Goal: Register for event/course

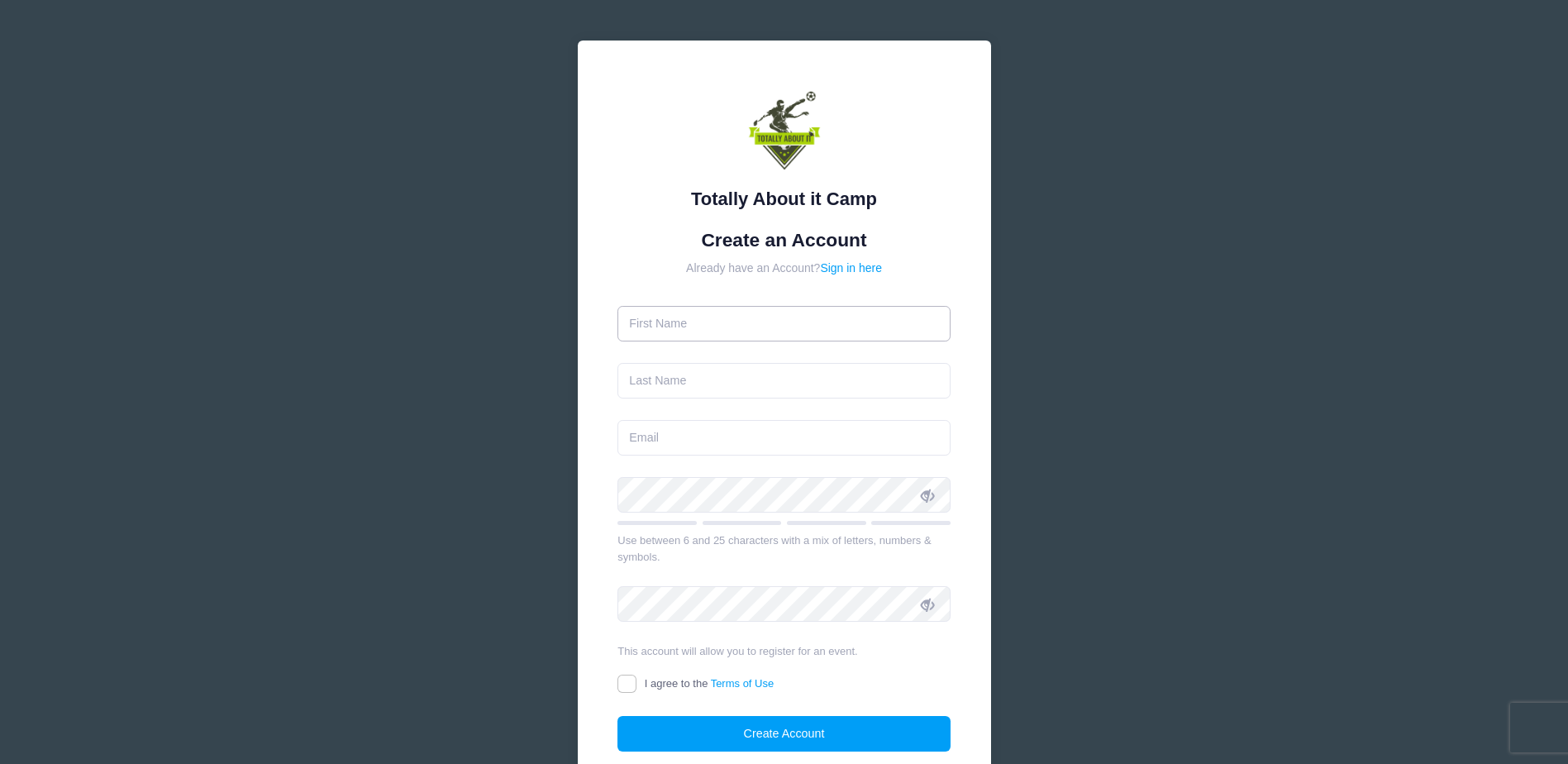
click at [786, 323] on input "text" at bounding box center [784, 323] width 333 height 36
type input "[PERSON_NAME]"
type input "King"
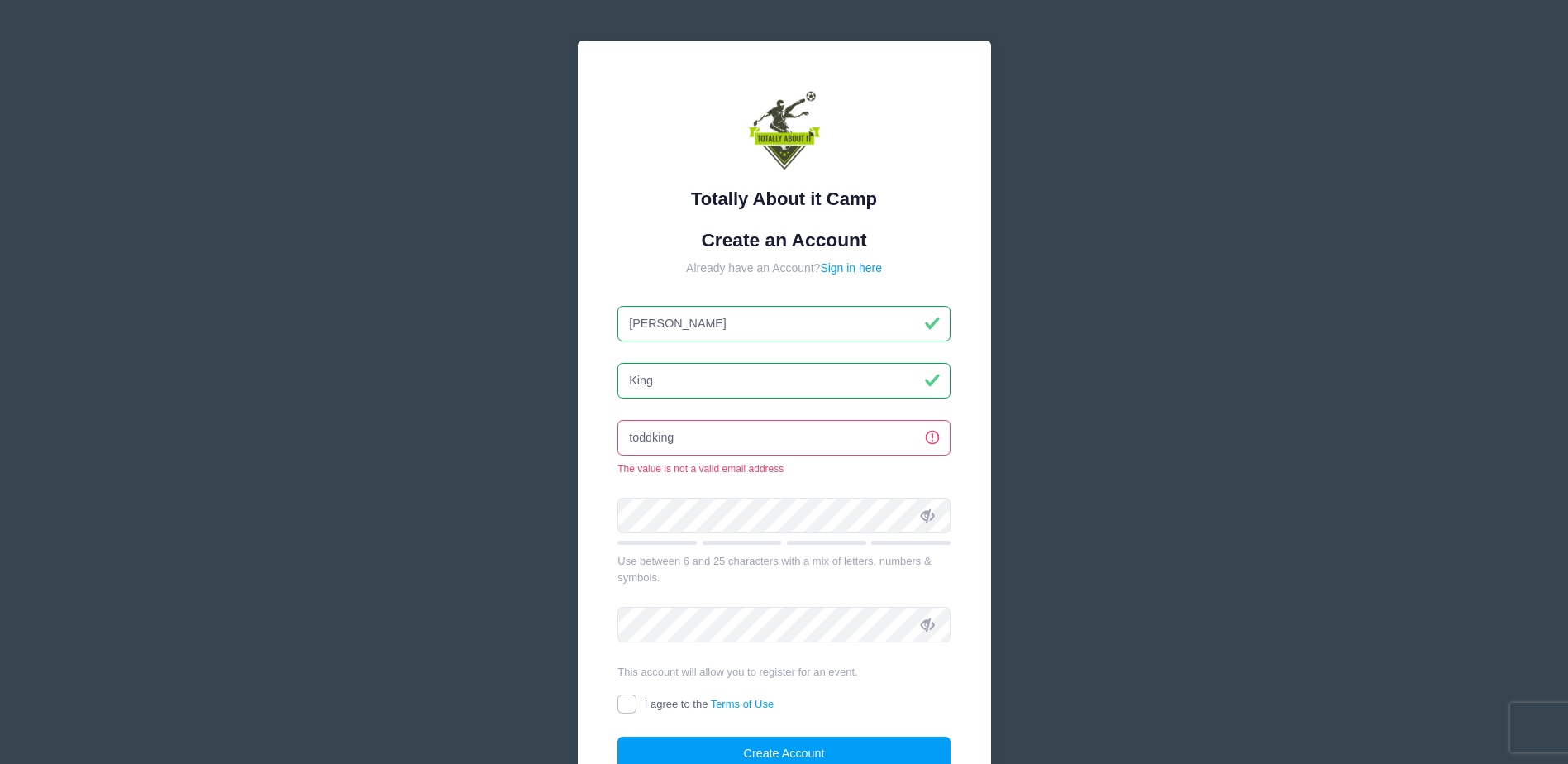
type input "[EMAIL_ADDRESS][DOMAIN_NAME]"
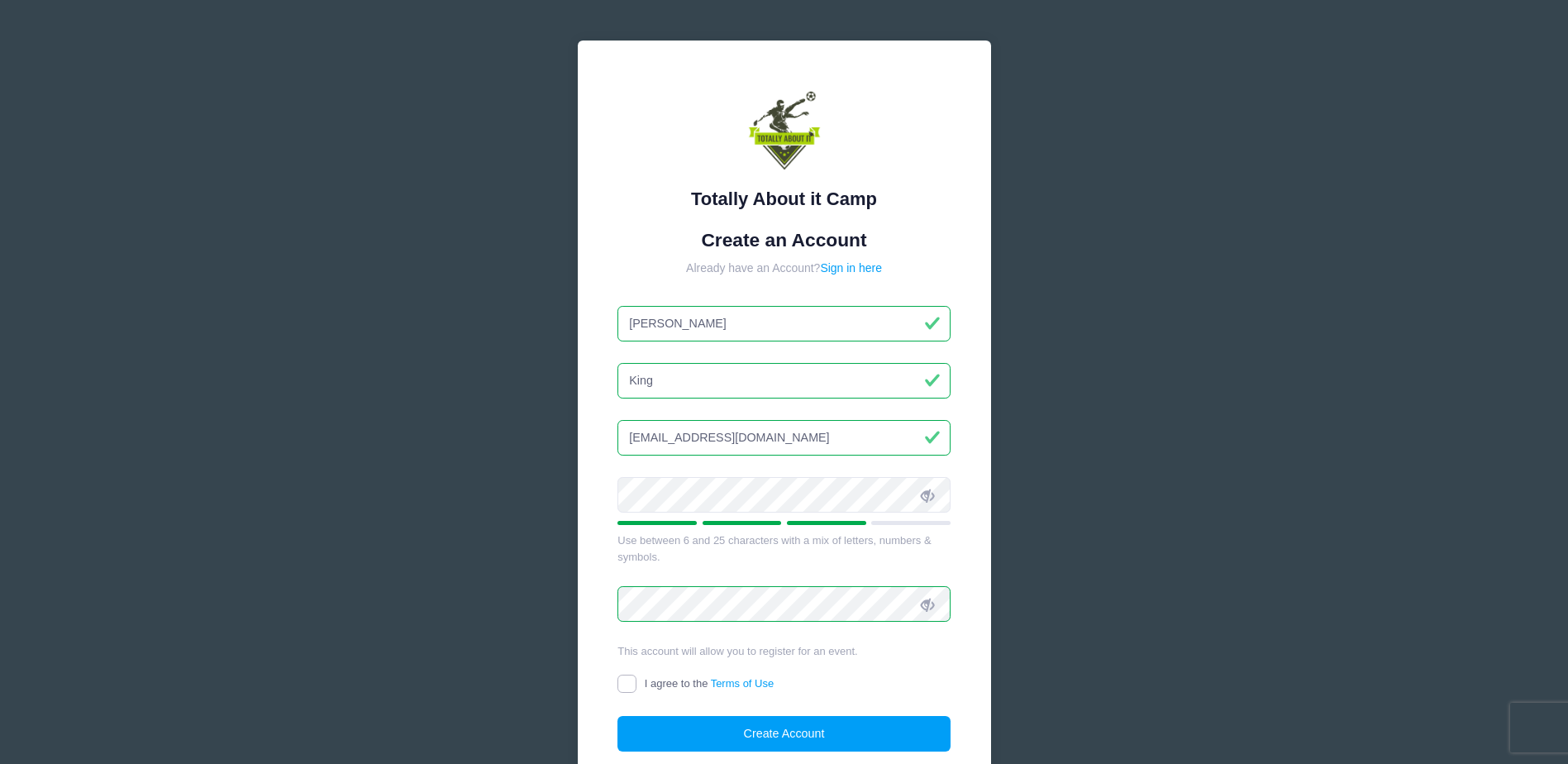
click at [626, 691] on input "I agree to the Terms of Use" at bounding box center [627, 684] width 19 height 19
checkbox input "true"
click at [676, 720] on button "Create Account" at bounding box center [784, 733] width 333 height 36
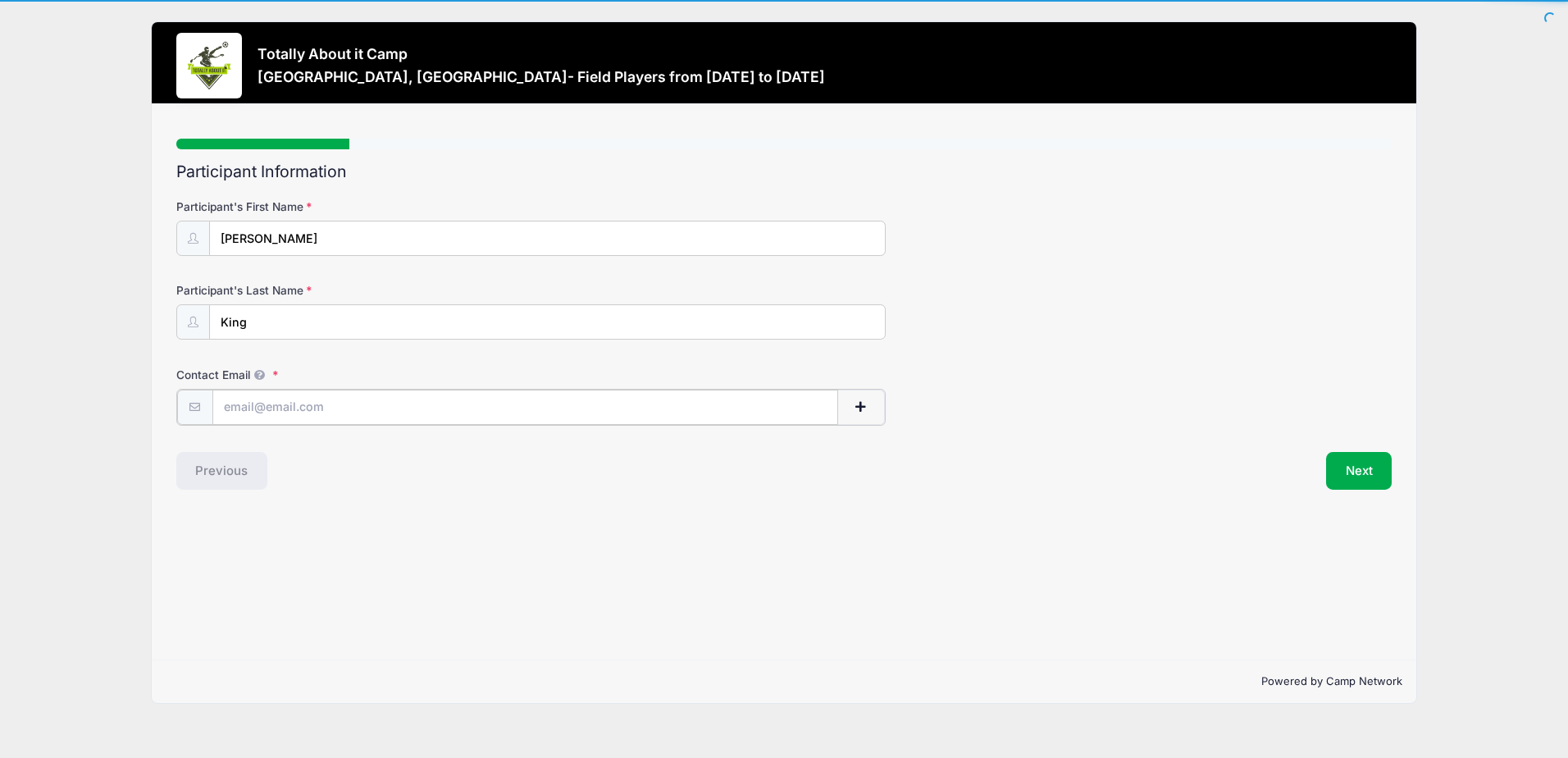
click at [564, 412] on input "Contact Email" at bounding box center [525, 407] width 626 height 36
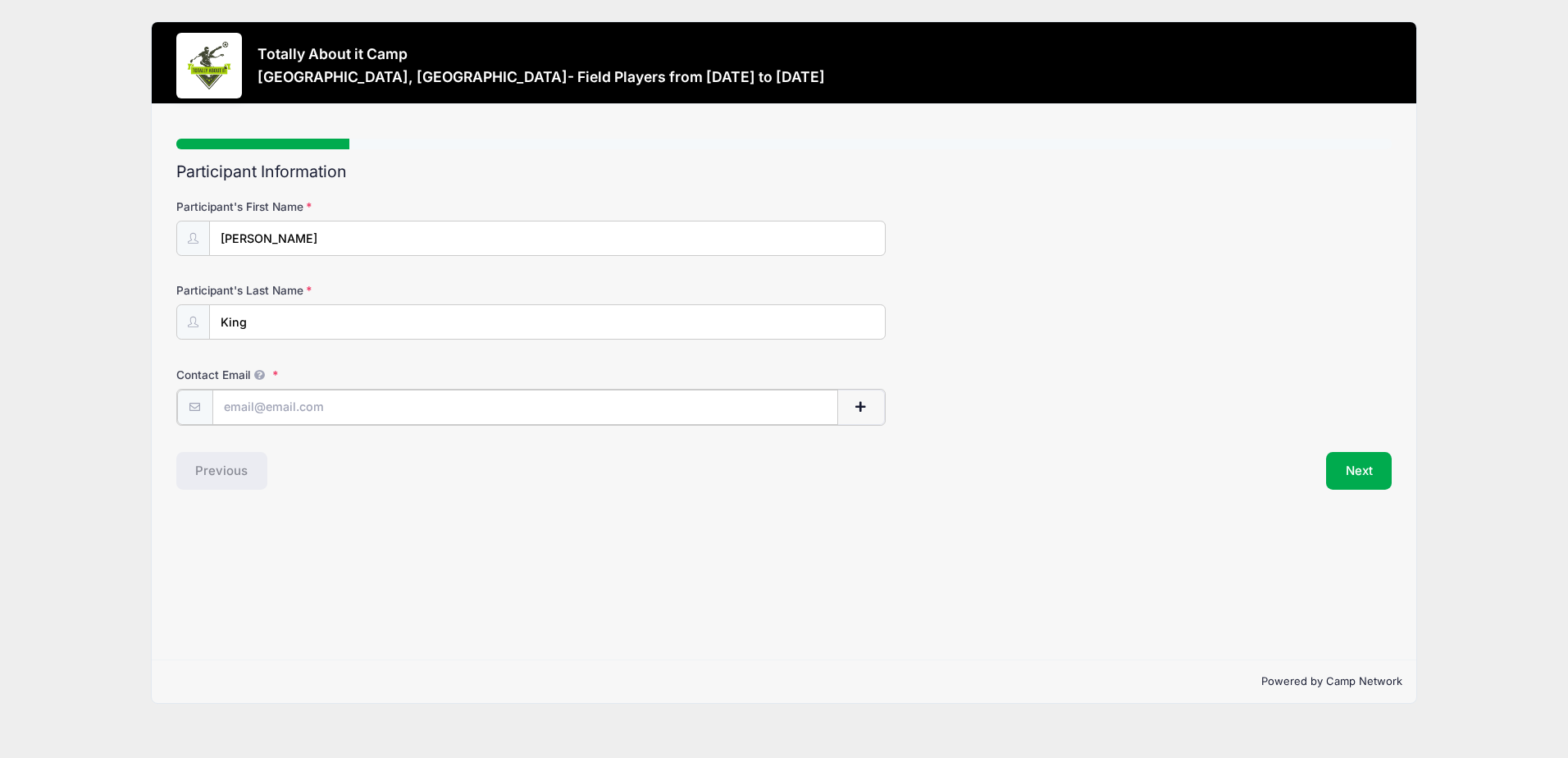
type input "[EMAIL_ADDRESS][DOMAIN_NAME]"
click at [1350, 473] on button "Next" at bounding box center [1359, 468] width 67 height 37
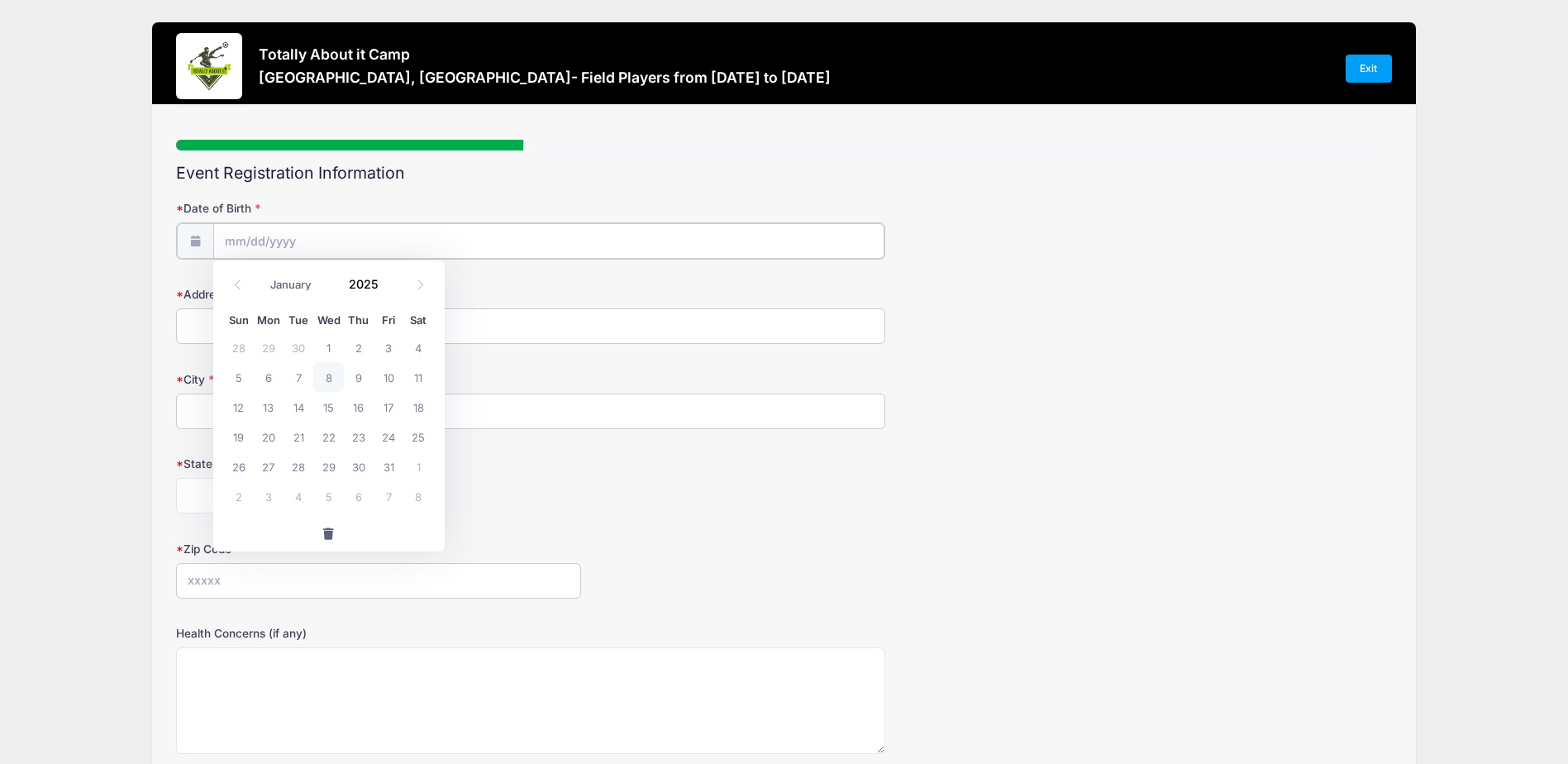
click at [446, 240] on input "Date of Birth" at bounding box center [548, 241] width 671 height 36
click at [388, 289] on span at bounding box center [389, 289] width 12 height 12
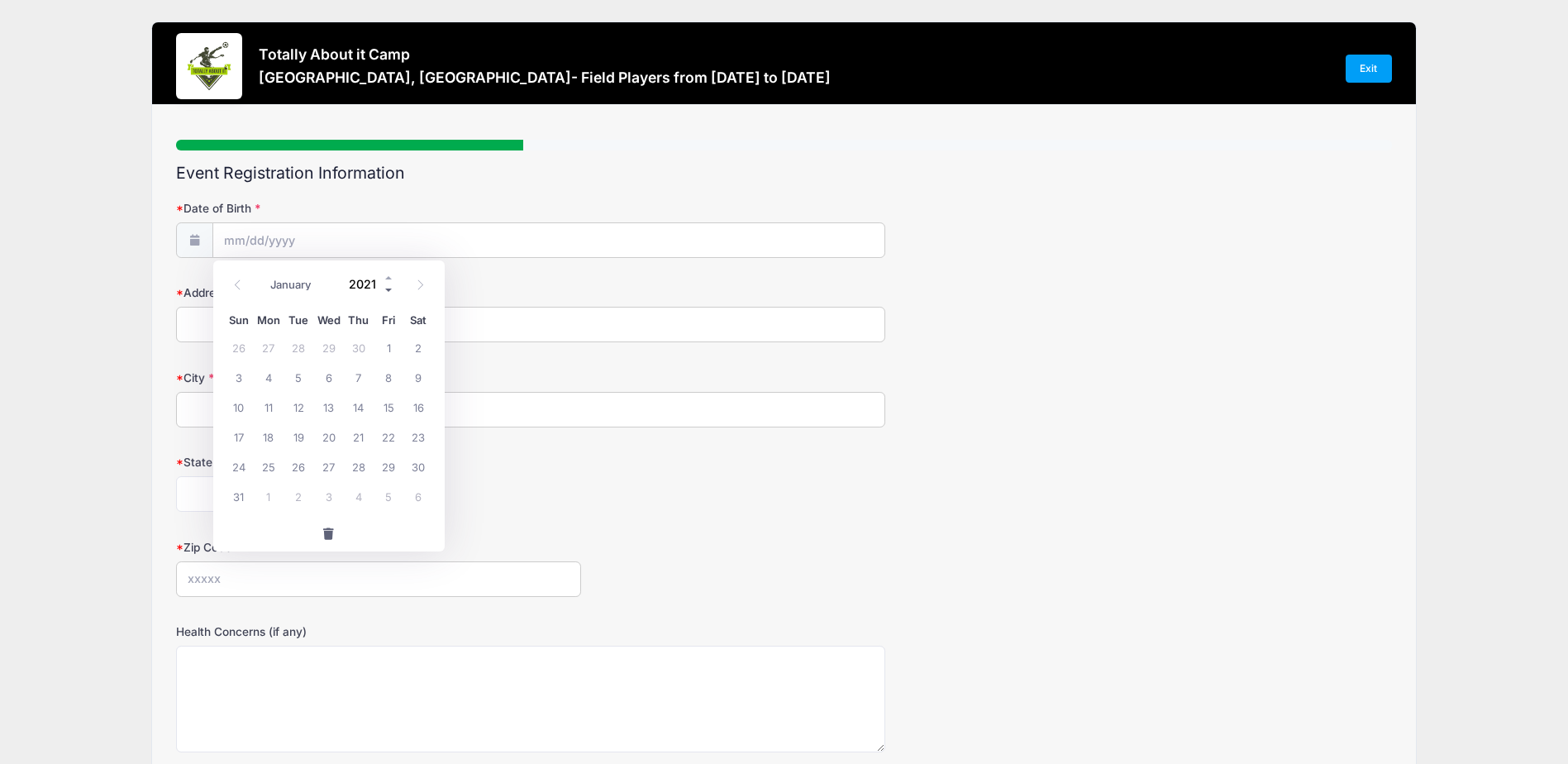
click at [388, 289] on span at bounding box center [389, 289] width 12 height 12
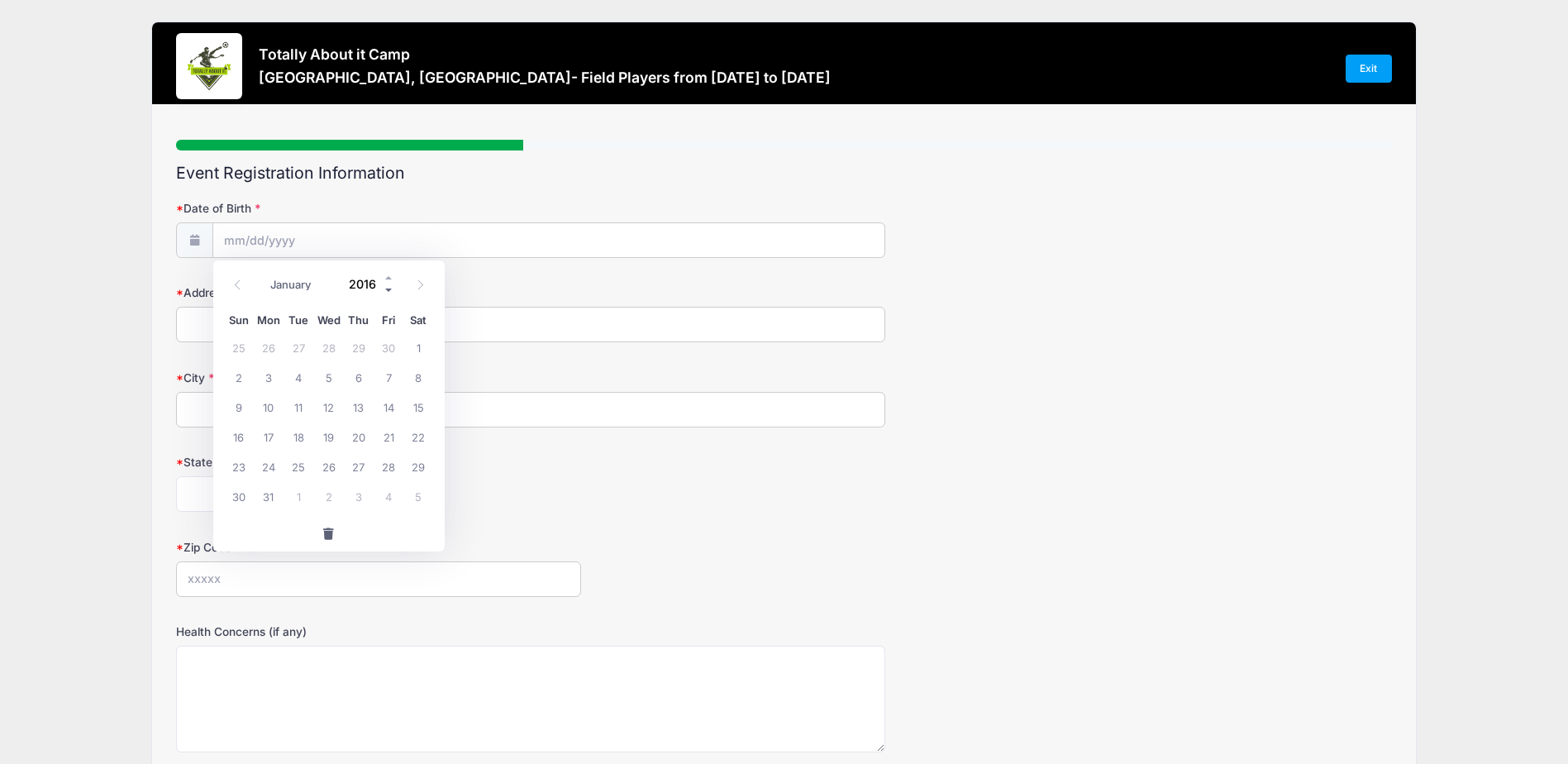
click at [388, 289] on span at bounding box center [389, 289] width 12 height 12
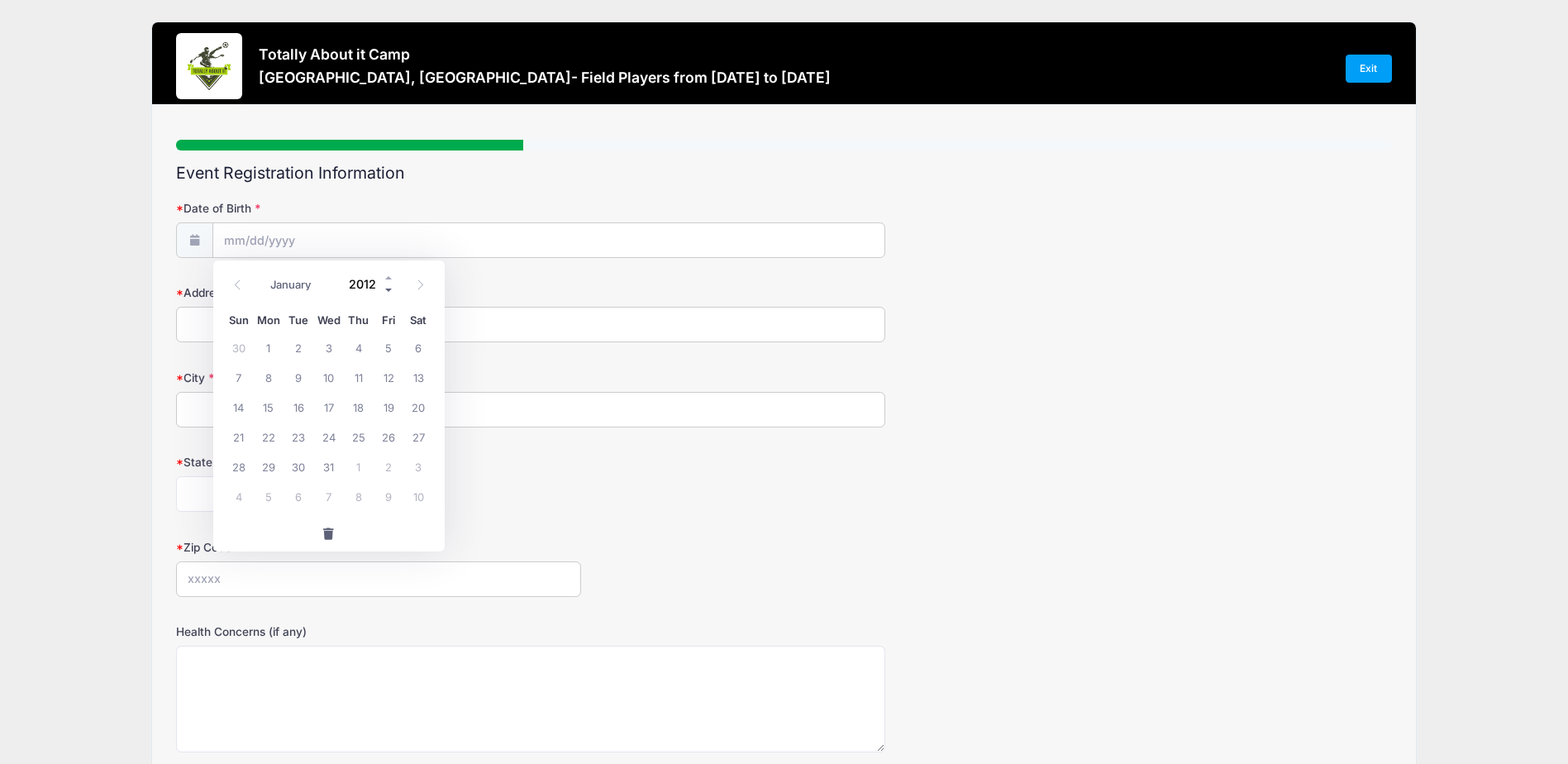
type input "2011"
click at [237, 288] on icon at bounding box center [238, 285] width 11 height 11
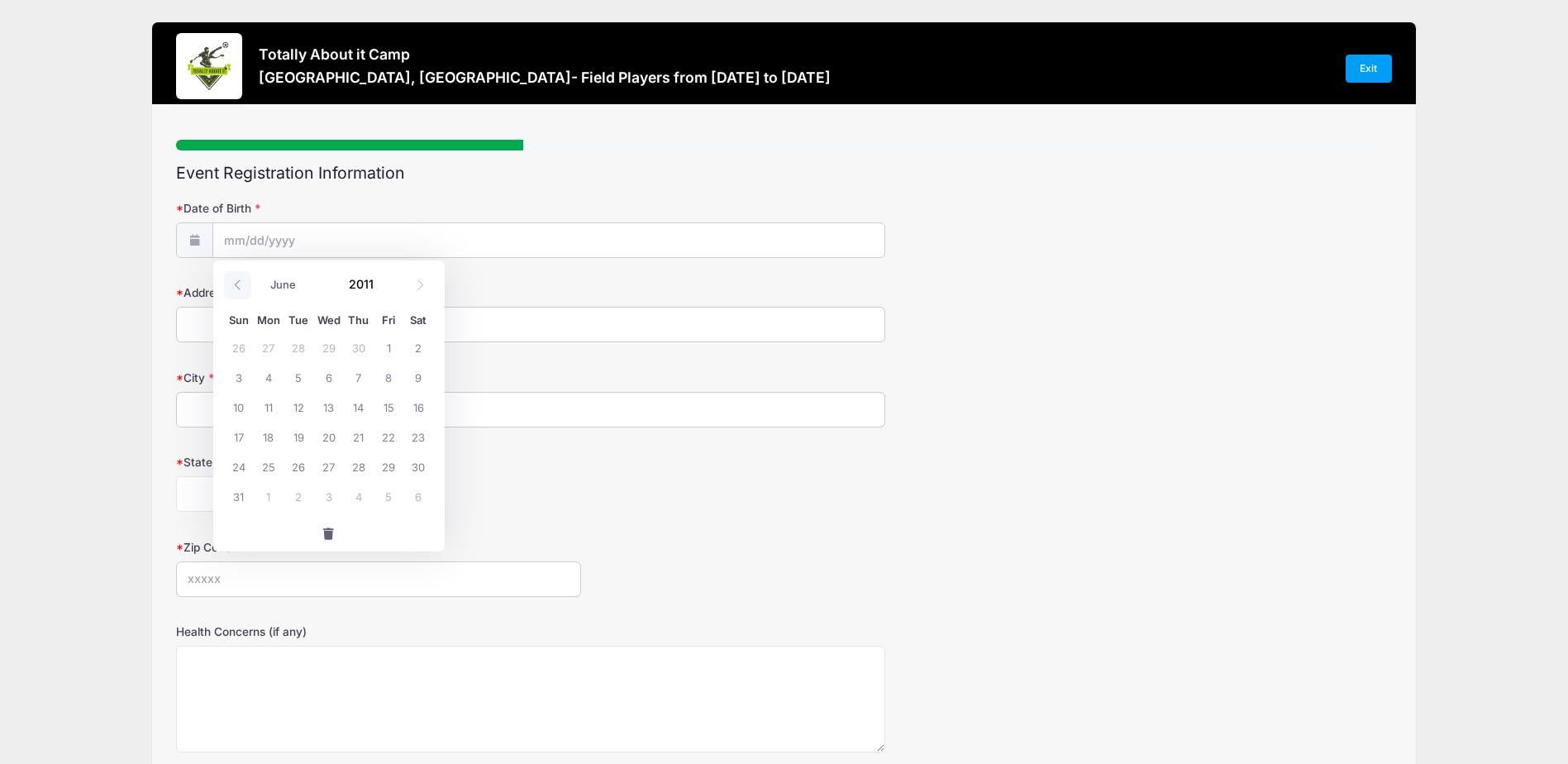
click at [237, 288] on icon at bounding box center [238, 285] width 11 height 11
select select "1"
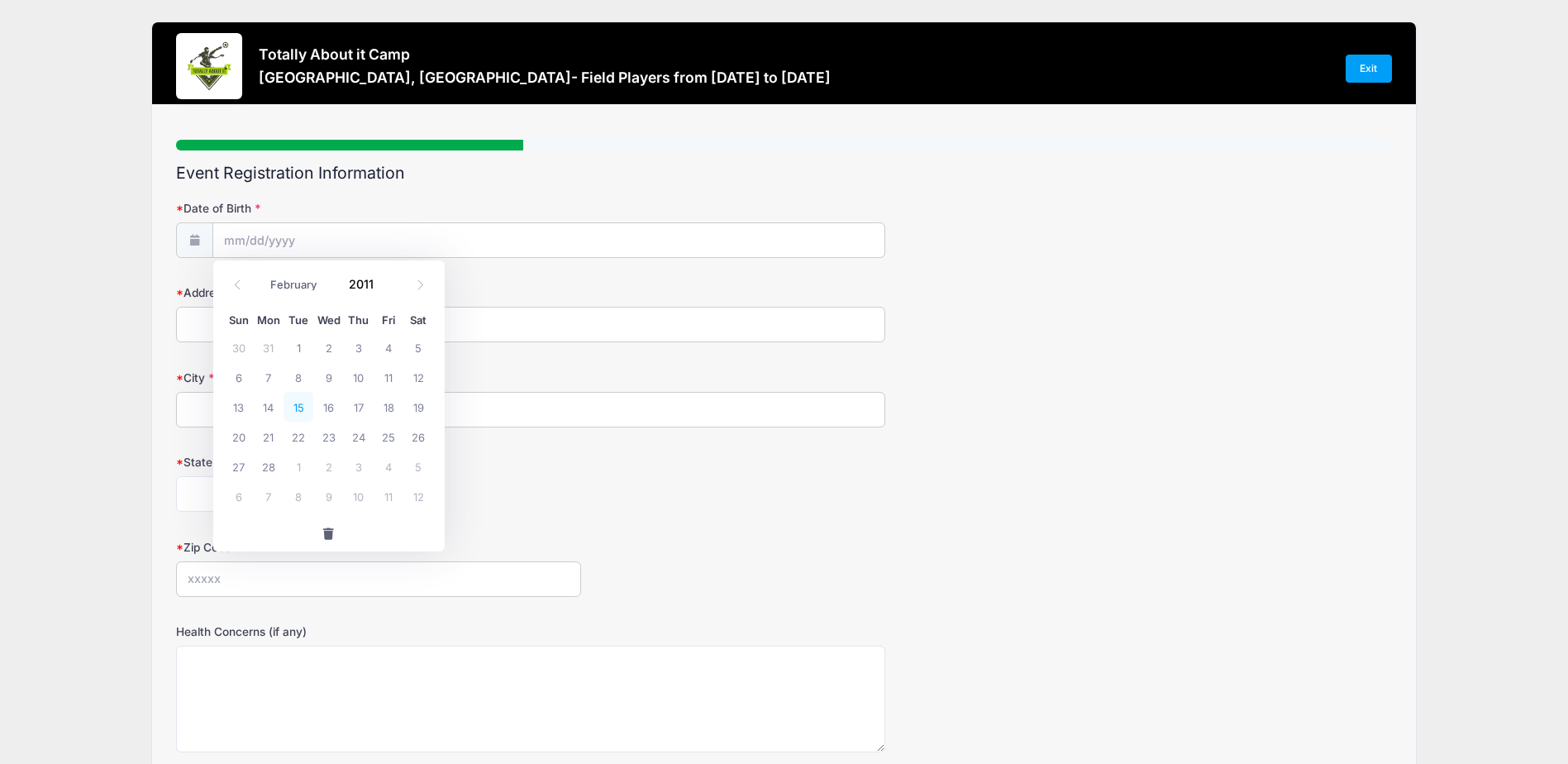
drag, startPoint x: 237, startPoint y: 288, endPoint x: 297, endPoint y: 406, distance: 132.4
click at [297, 406] on span "15" at bounding box center [299, 406] width 29 height 29
type input "[DATE]"
click at [323, 332] on input "Address" at bounding box center [530, 324] width 709 height 36
type input "[STREET_ADDRESS]"
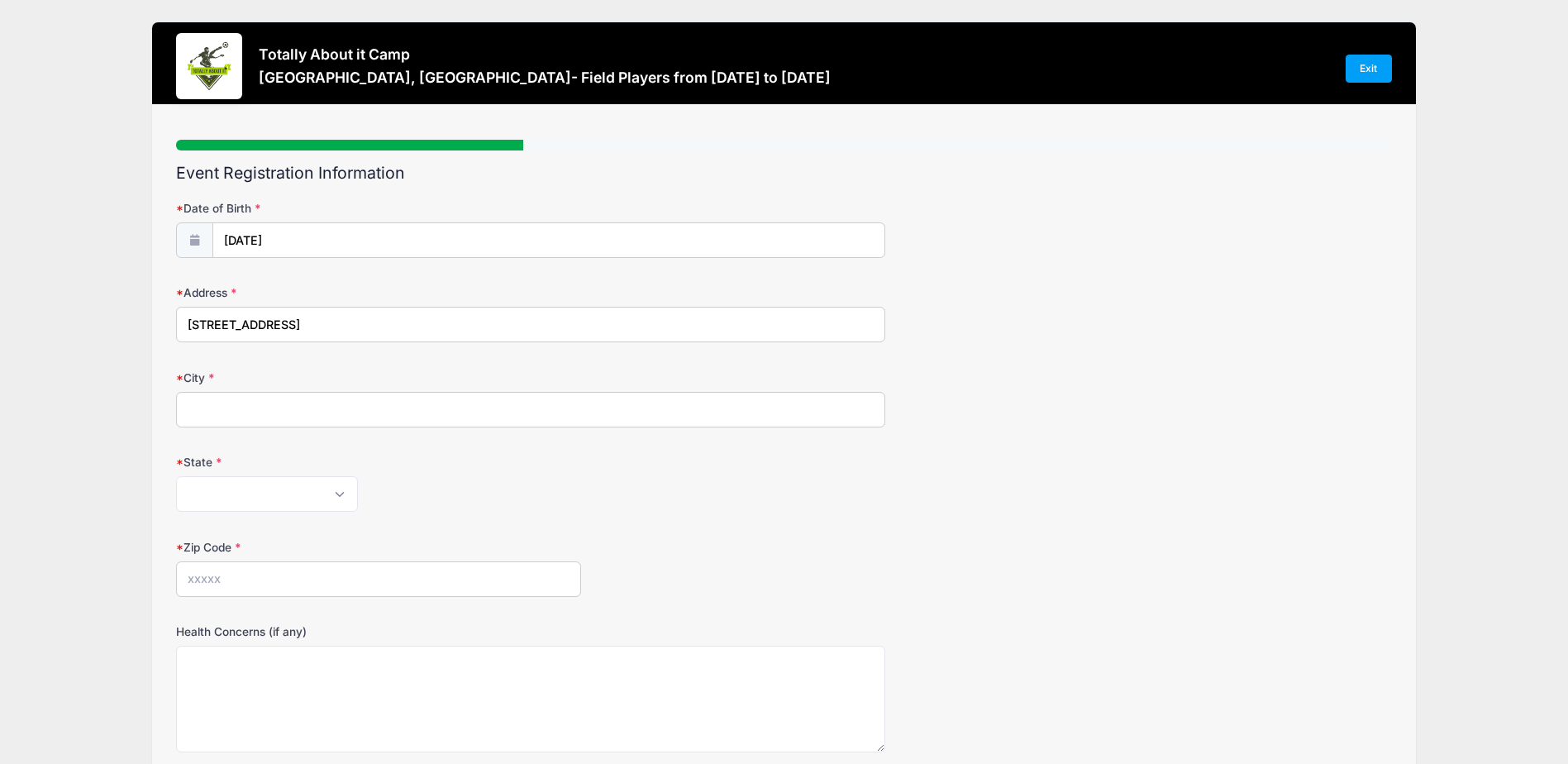
type input "Pensacola"
select select "FL"
type input "32507"
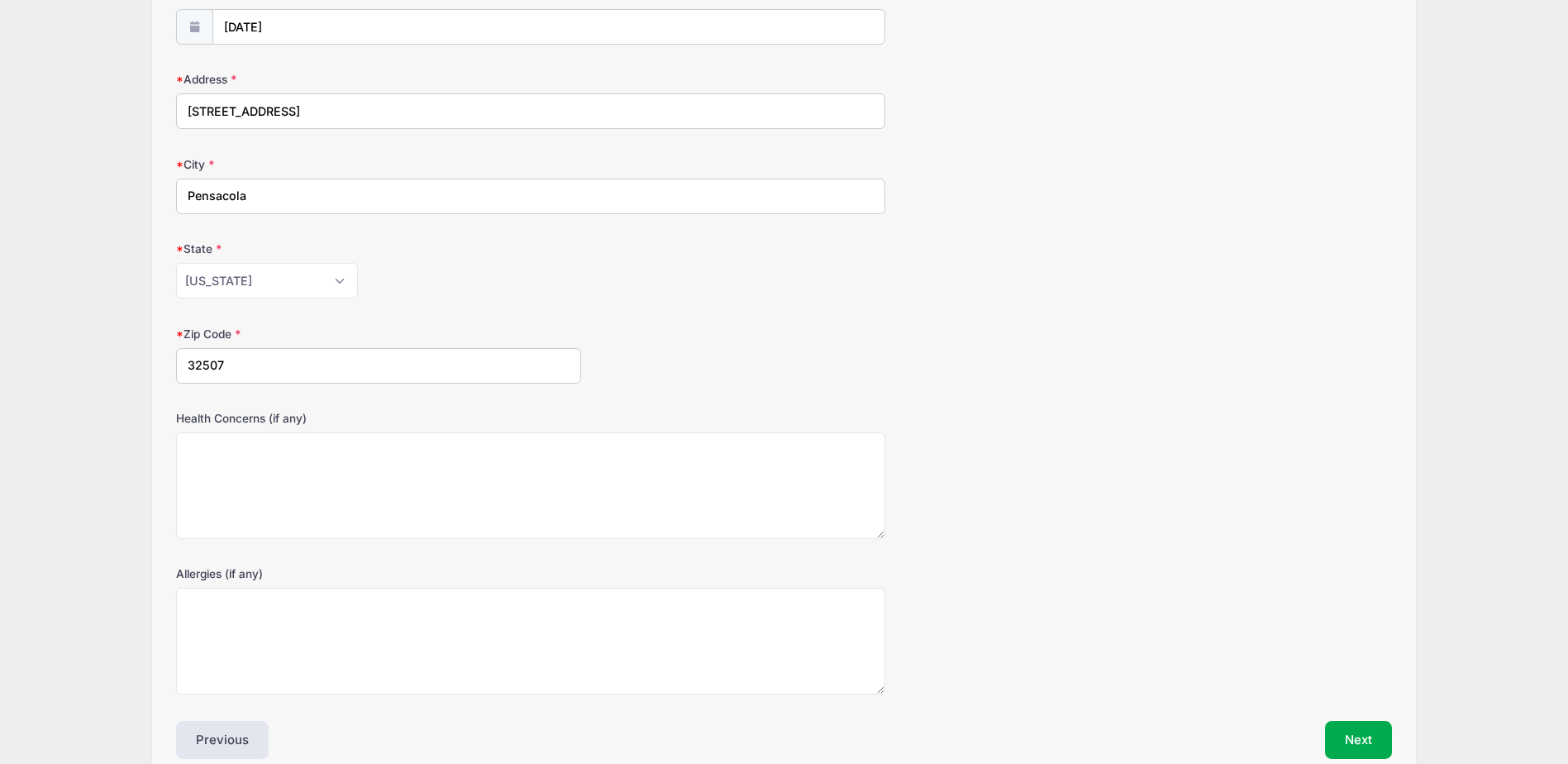
scroll to position [296, 0]
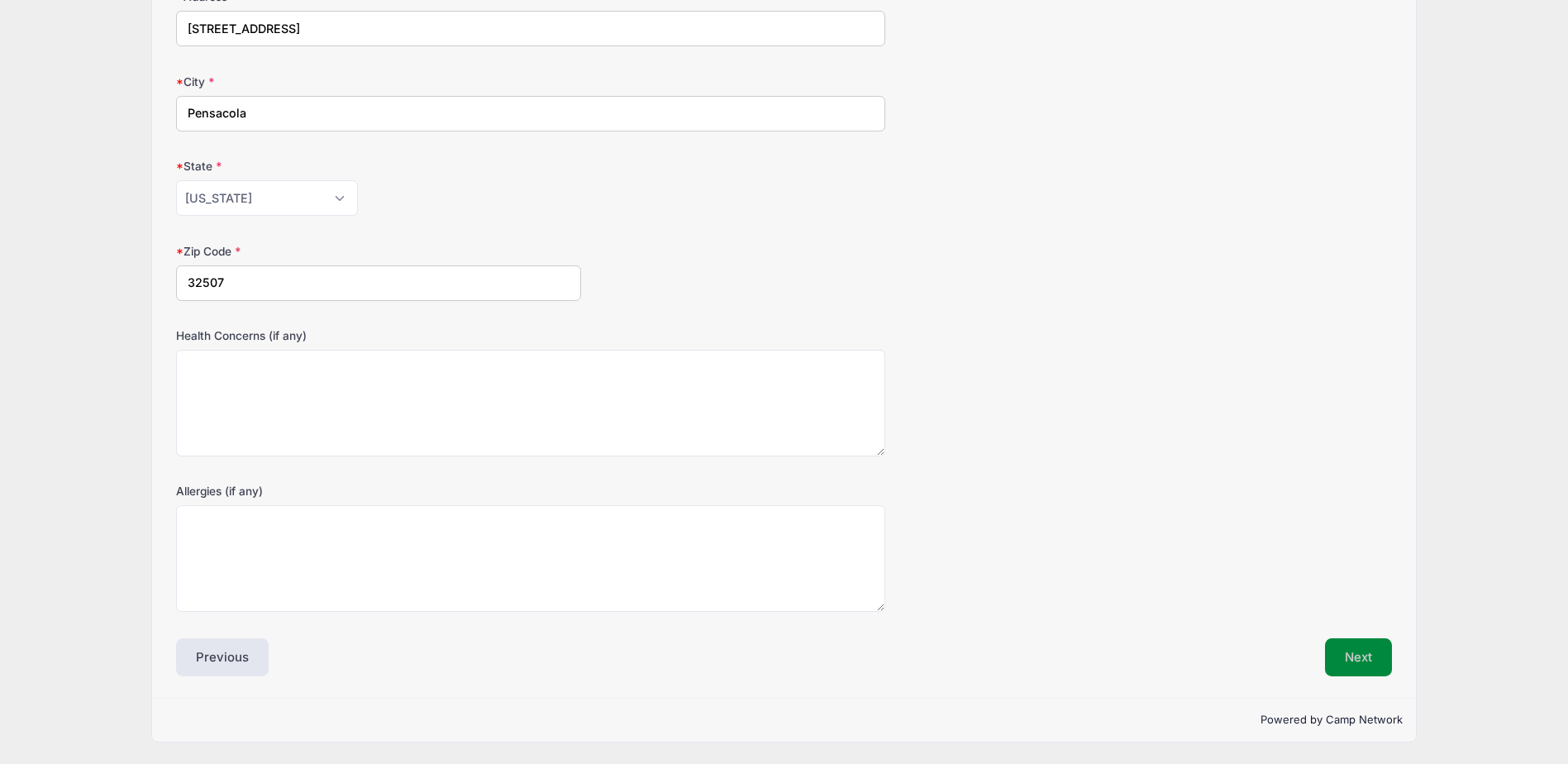
click at [1344, 658] on button "Next" at bounding box center [1358, 656] width 67 height 38
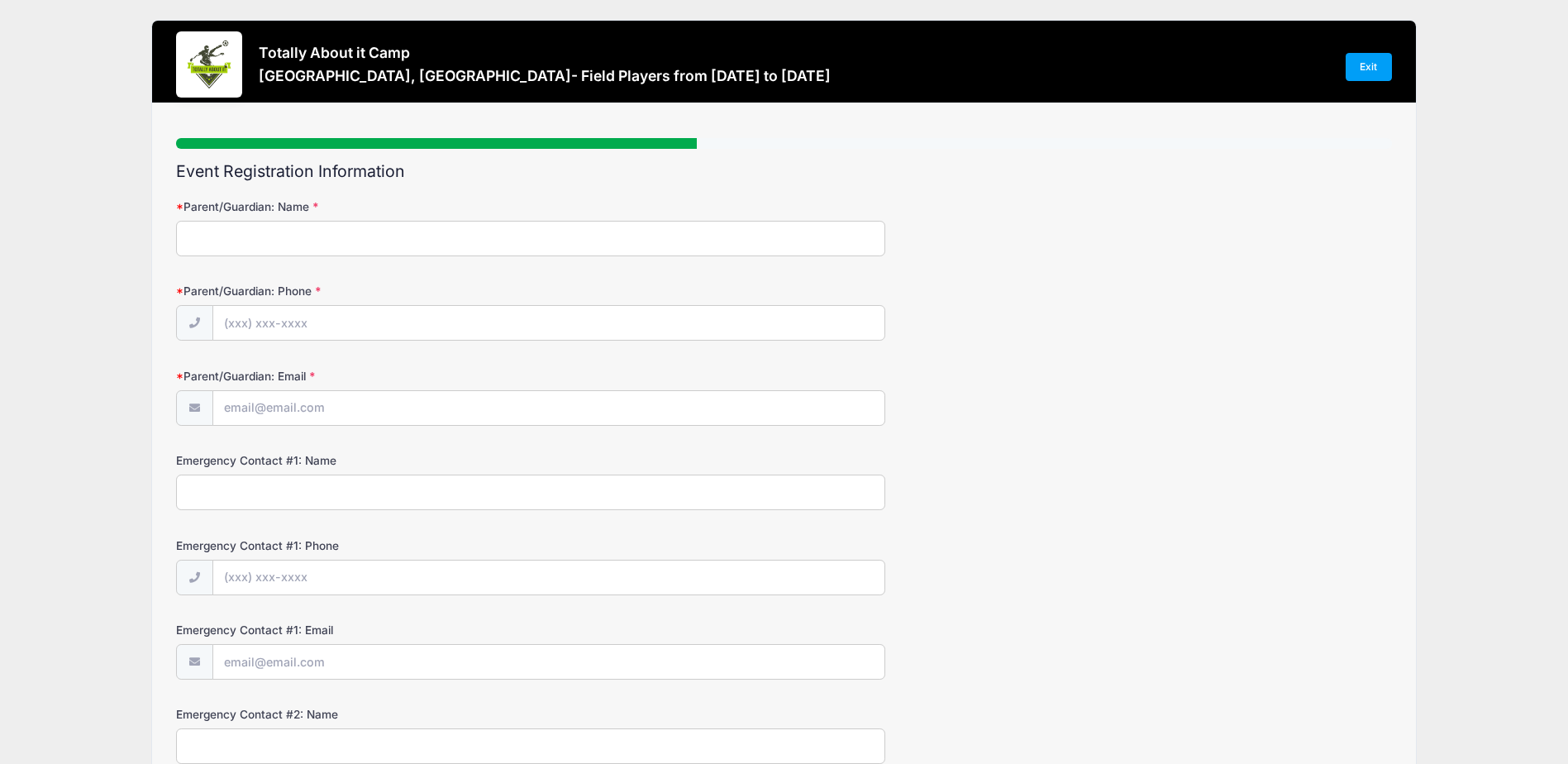
scroll to position [0, 0]
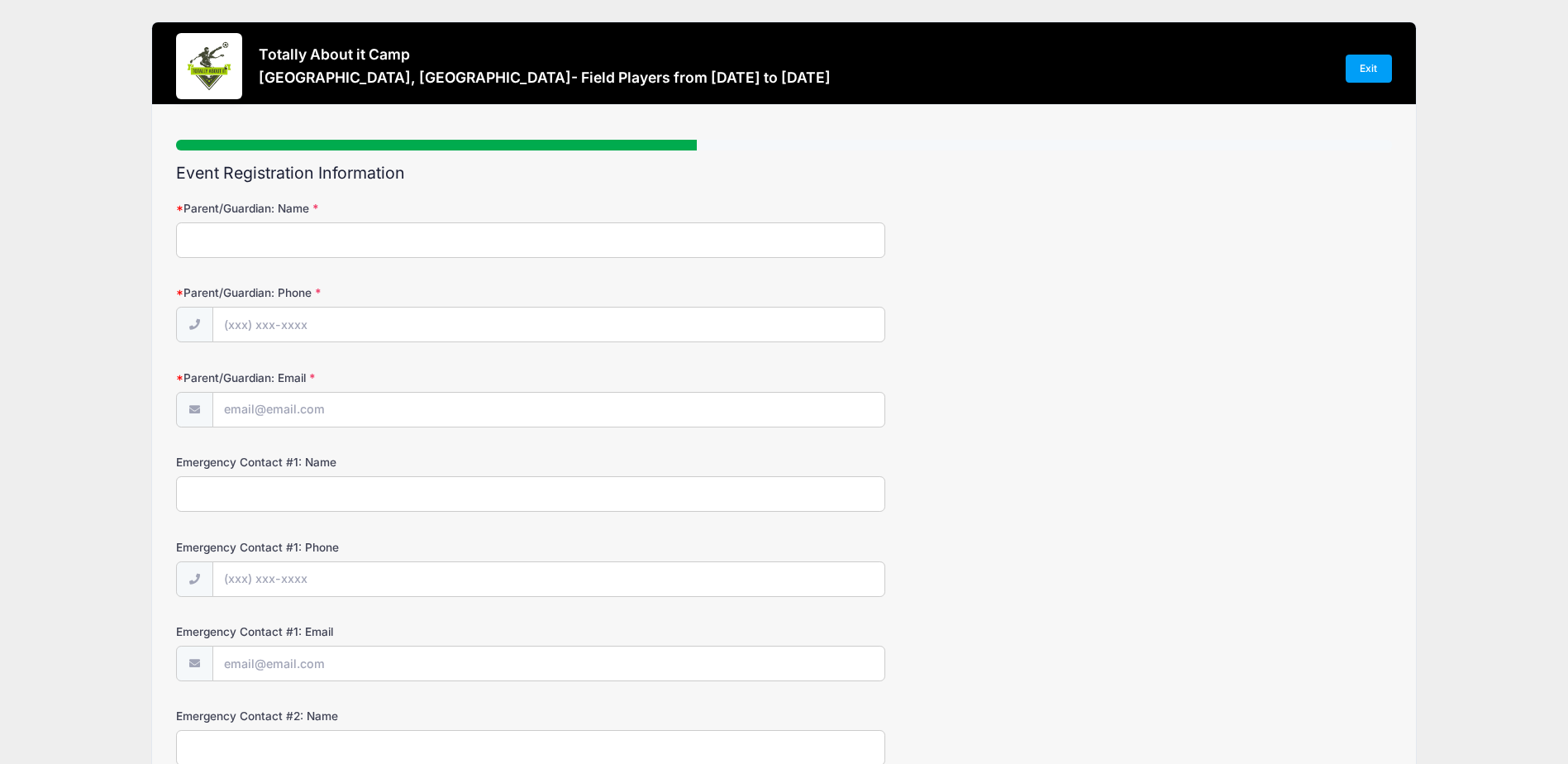
click at [461, 244] on input "Parent/Guardian: Name" at bounding box center [530, 240] width 709 height 36
type input "[PERSON_NAME]"
type input "[PHONE_NUMBER]"
type input "[EMAIL_ADDRESS][DOMAIN_NAME]"
type input "[PERSON_NAME] [PERSON_NAME]"
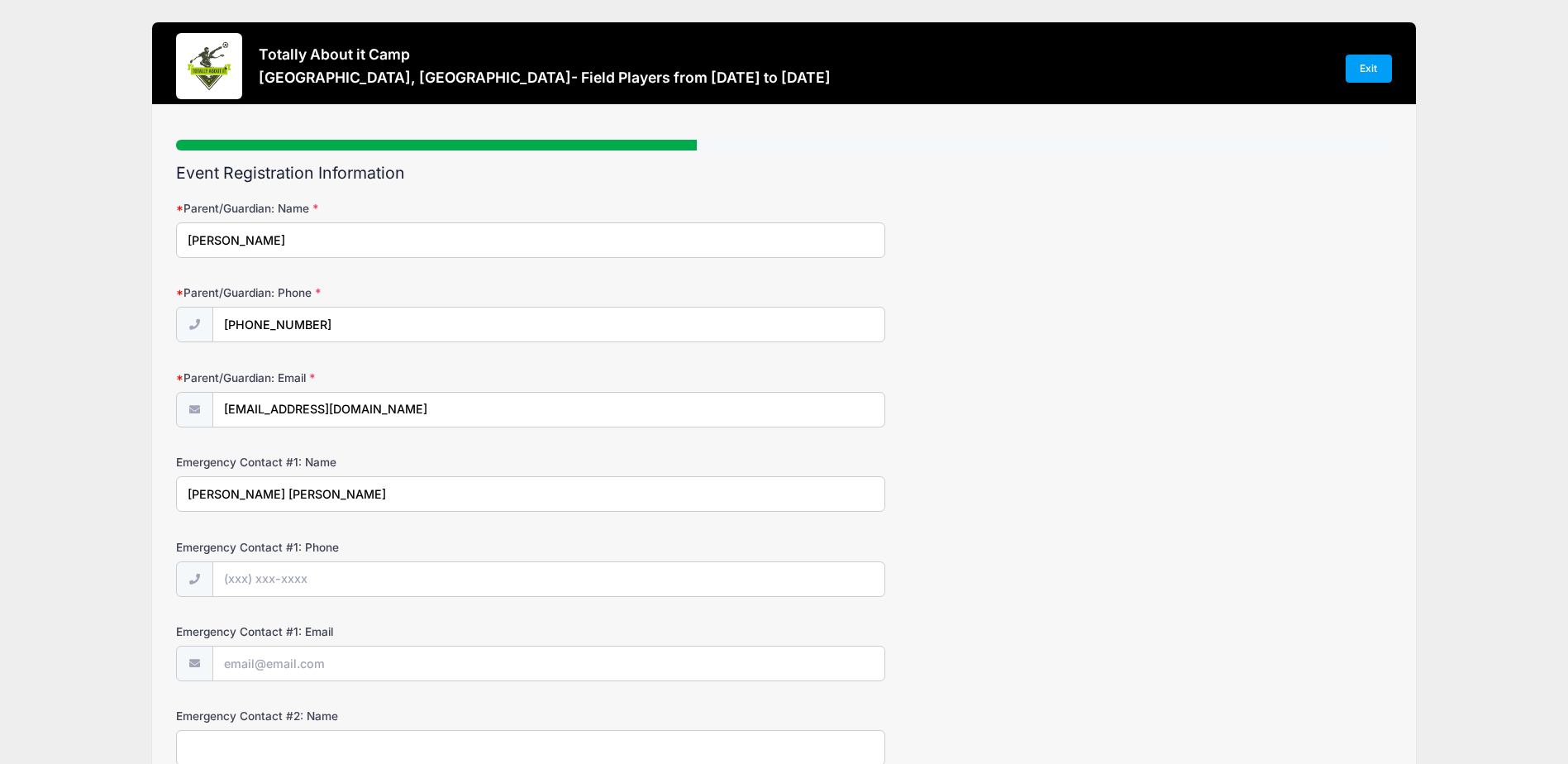
type input "[PHONE_NUMBER]"
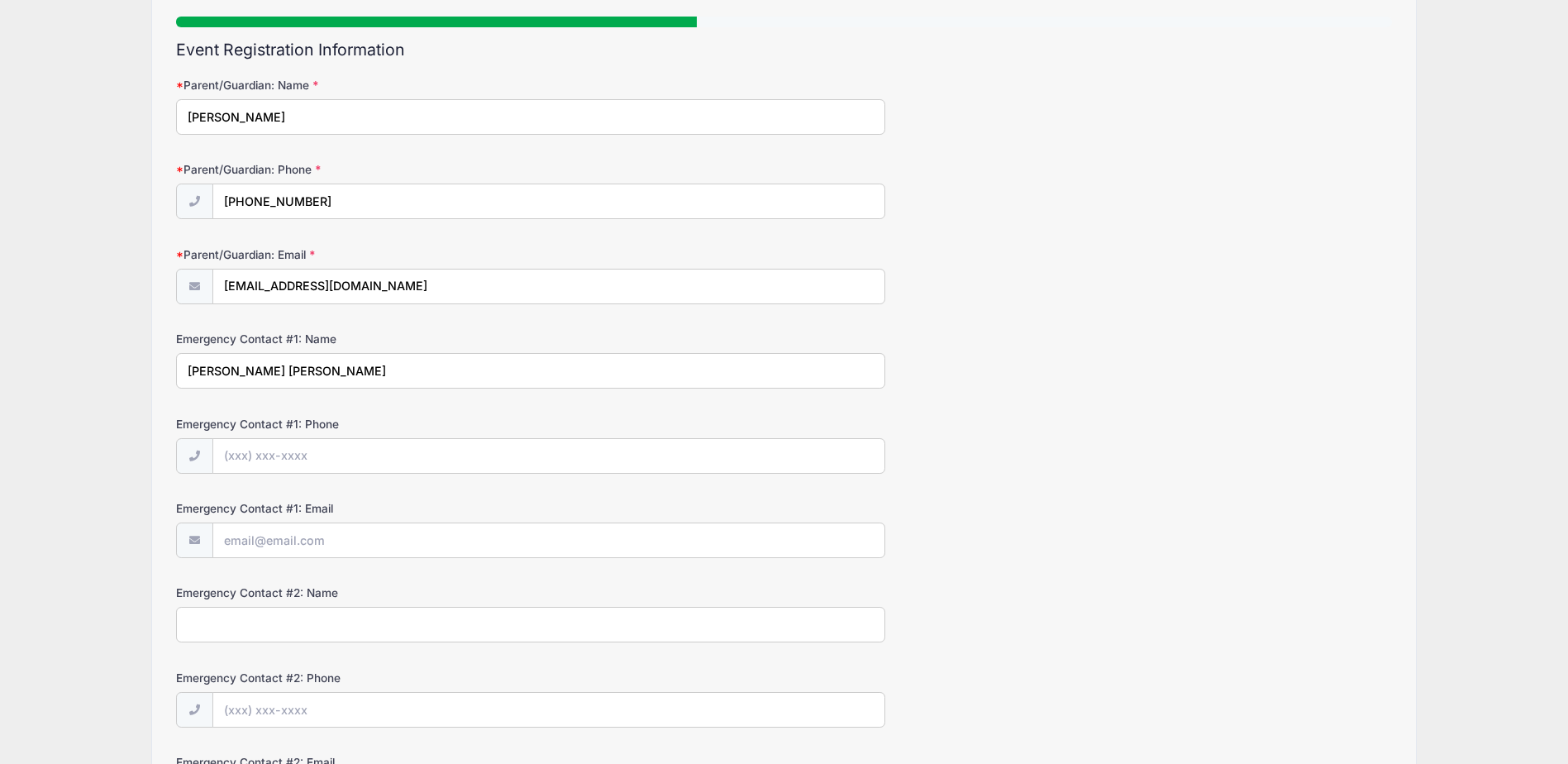
scroll to position [124, 0]
click at [331, 462] on input "Emergency Contact #1: Phone" at bounding box center [548, 454] width 671 height 36
type input "[PHONE_NUMBER]"
click at [335, 535] on input "Emergency Contact #1: Email" at bounding box center [548, 539] width 671 height 36
type input "[EMAIL_ADDRESS][DOMAIN_NAME]"
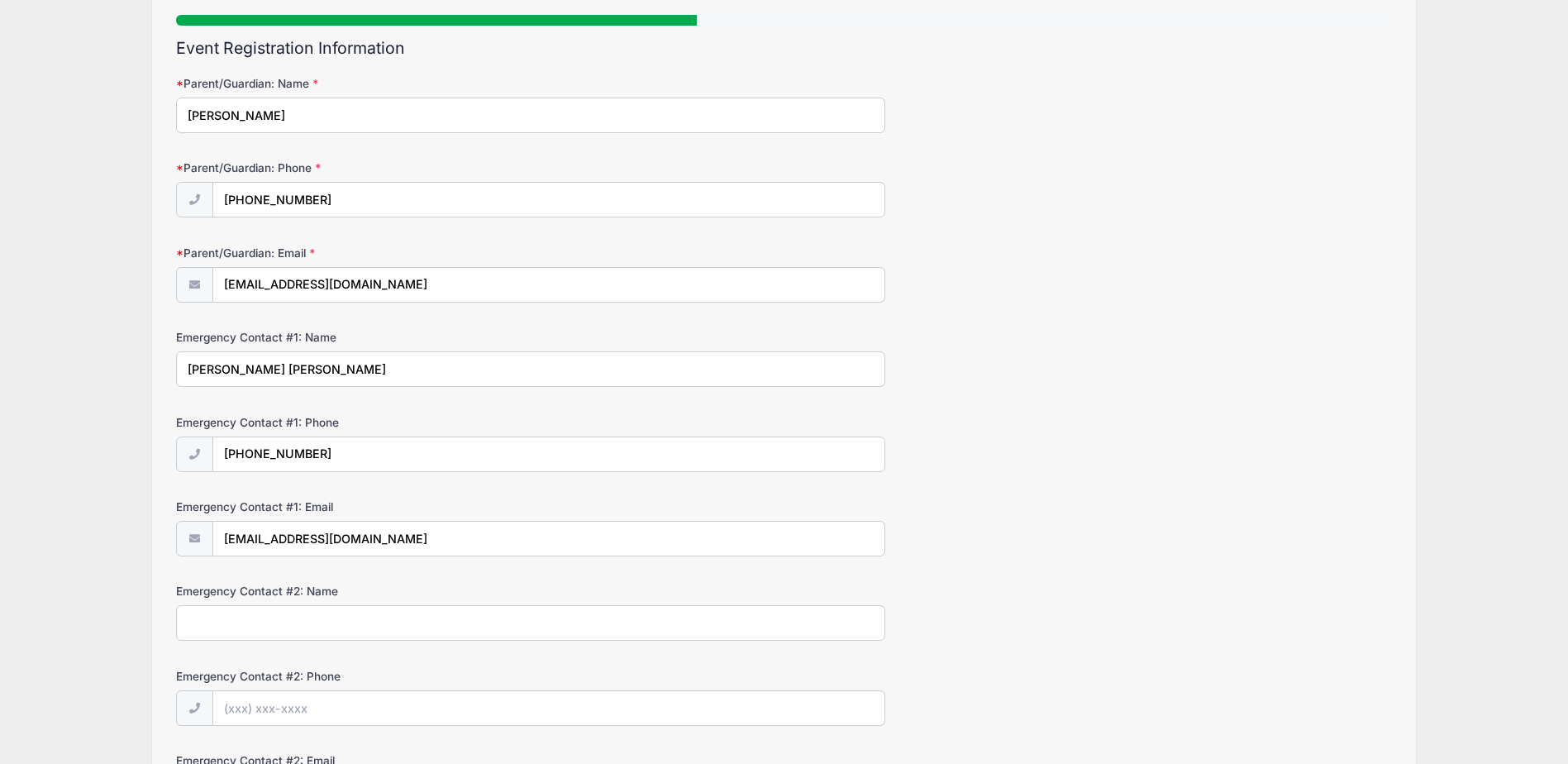
type input "[EMAIL_ADDRESS][DOMAIN_NAME]"
click at [322, 455] on input "[PHONE_NUMBER]" at bounding box center [548, 454] width 671 height 36
type input "(8"
type input "[PHONE_NUMBER]"
click at [343, 543] on input "[EMAIL_ADDRESS][DOMAIN_NAME]" at bounding box center [548, 539] width 671 height 36
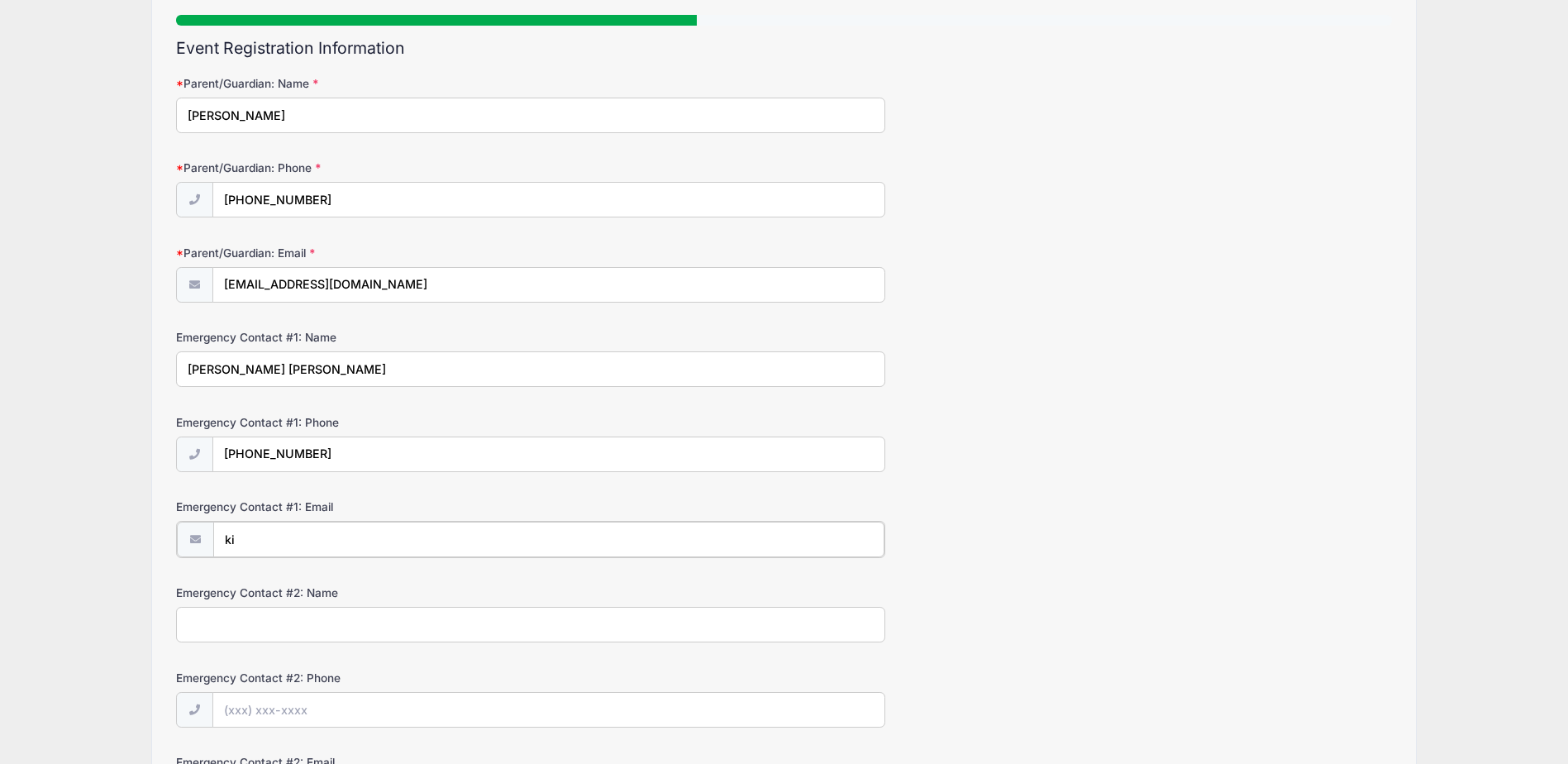
type input "k"
type input "[EMAIL_ADDRESS][DOMAIN_NAME]"
click at [309, 623] on input "Emergency Contact #2: Name" at bounding box center [530, 622] width 709 height 36
type input "[PERSON_NAME]"
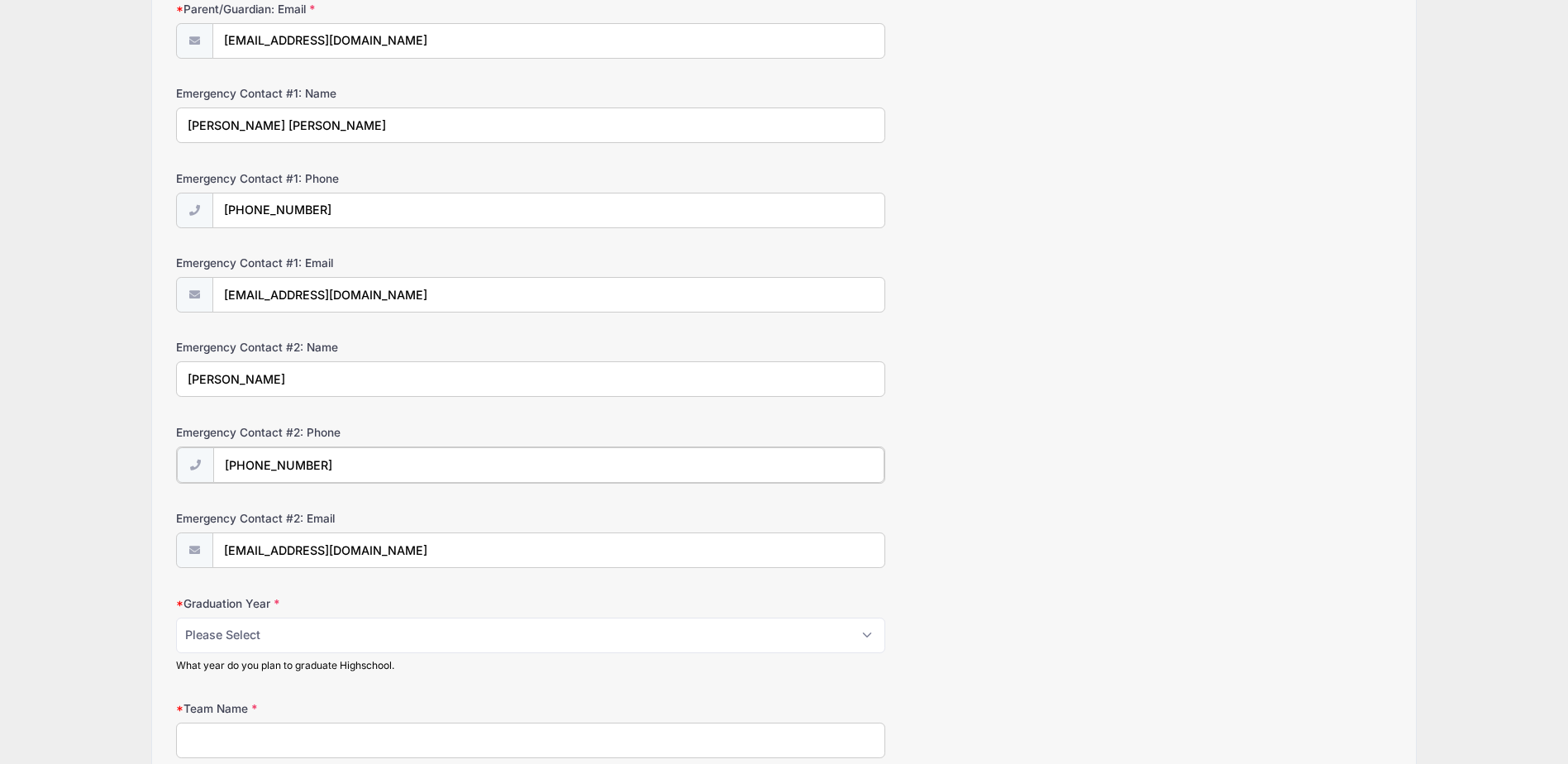
scroll to position [370, 0]
type input "[PHONE_NUMBER]"
click at [864, 640] on select "Please Select 2025 2026 2027 2028 2029 2030" at bounding box center [530, 632] width 709 height 36
select select "2029"
click at [176, 615] on select "Please Select 2025 2026 2027 2028 2029 2030" at bounding box center [530, 632] width 709 height 36
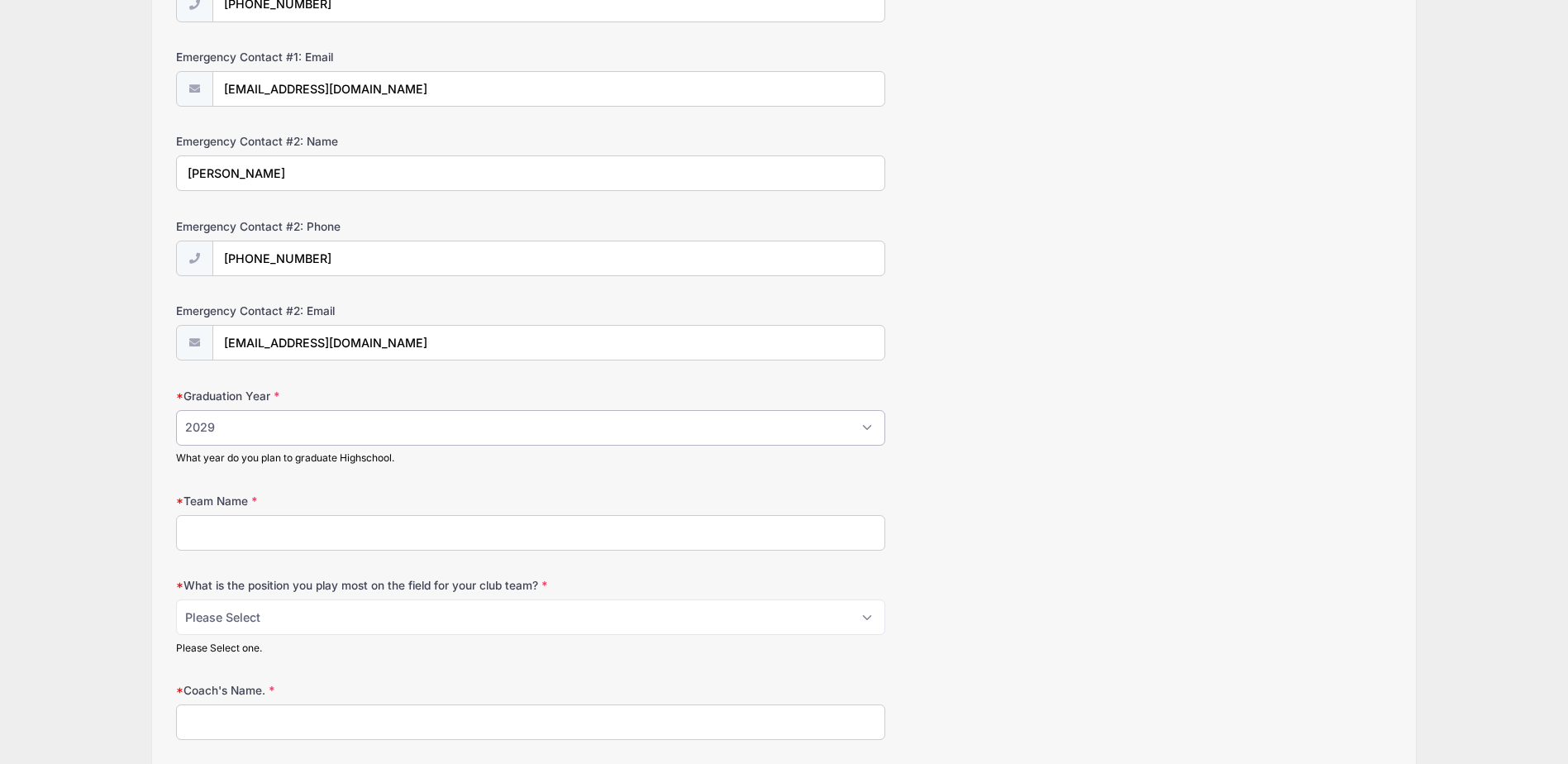
scroll to position [575, 0]
click at [796, 535] on input "Team Name" at bounding box center [530, 532] width 709 height 36
click at [190, 532] on input "Coastal Rush" at bounding box center [530, 532] width 709 height 36
click at [301, 524] on input "2011 Coastal Rush" at bounding box center [530, 532] width 709 height 36
type input "2011 Coastal Rush ECNL RL"
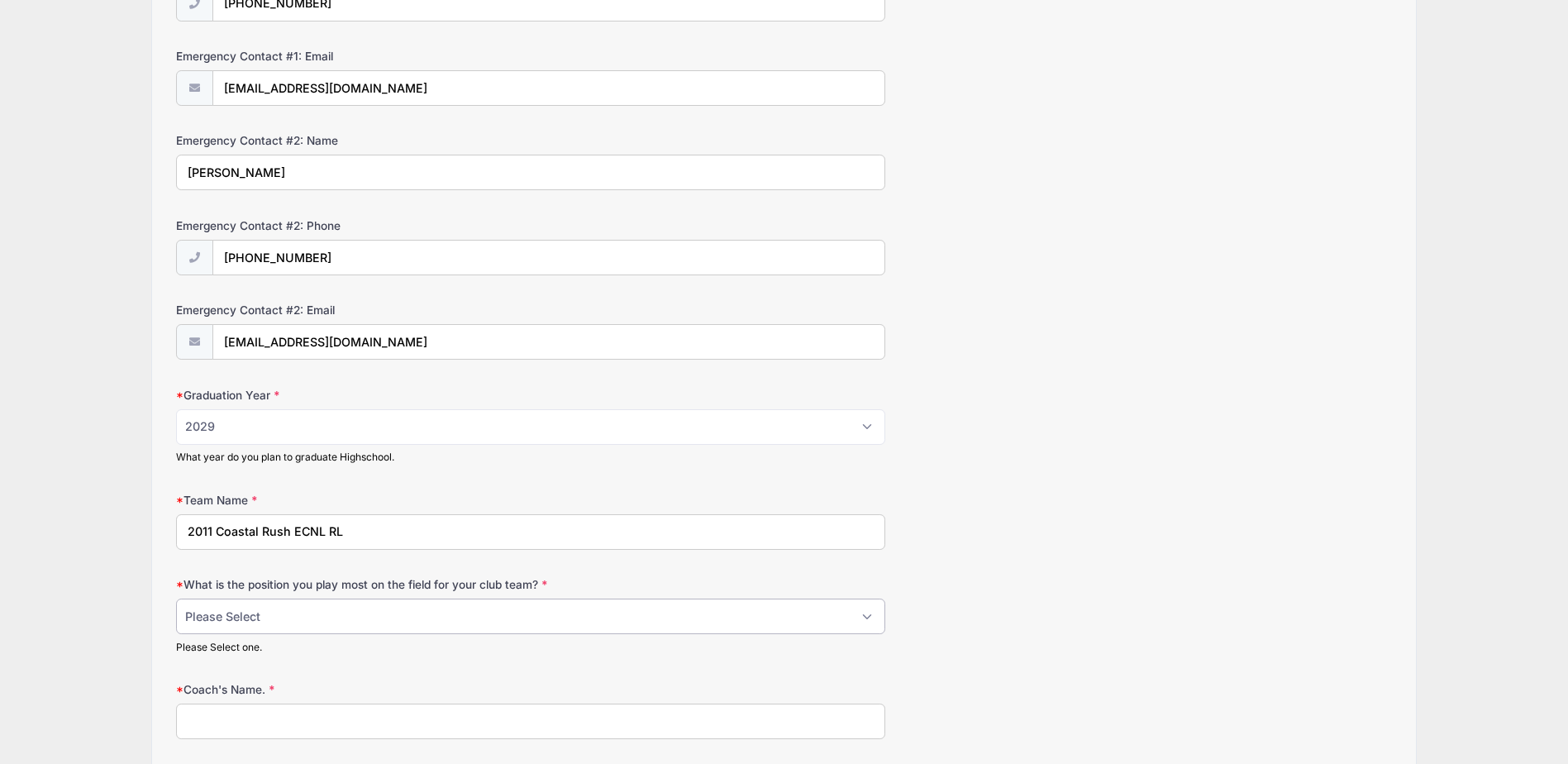
click at [871, 619] on select "Please Select 1-GK 2-RB 3-LB 4-CB 5-CB 6-DCM 7- Right Winger 8- CM 9-Striker 10…" at bounding box center [530, 616] width 709 height 36
select select "6-DCM"
click at [176, 598] on select "Please Select 1-GK 2-RB 3-LB 4-CB 5-CB 6-DCM 7- Right Winger 8- CM 9-Striker 10…" at bounding box center [530, 616] width 709 height 36
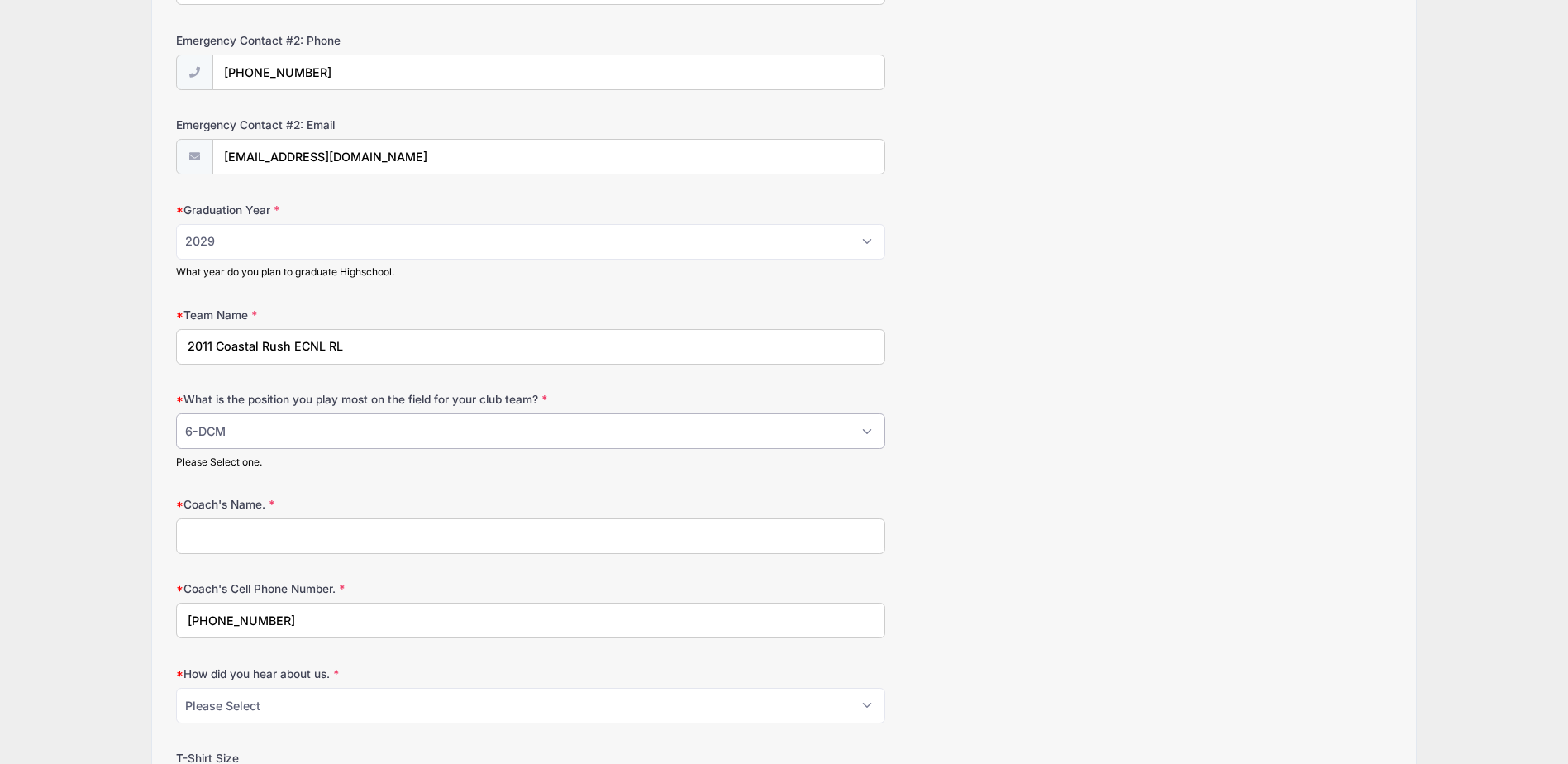
scroll to position [761, 0]
click at [562, 544] on input "Coach's Name." at bounding box center [530, 535] width 709 height 36
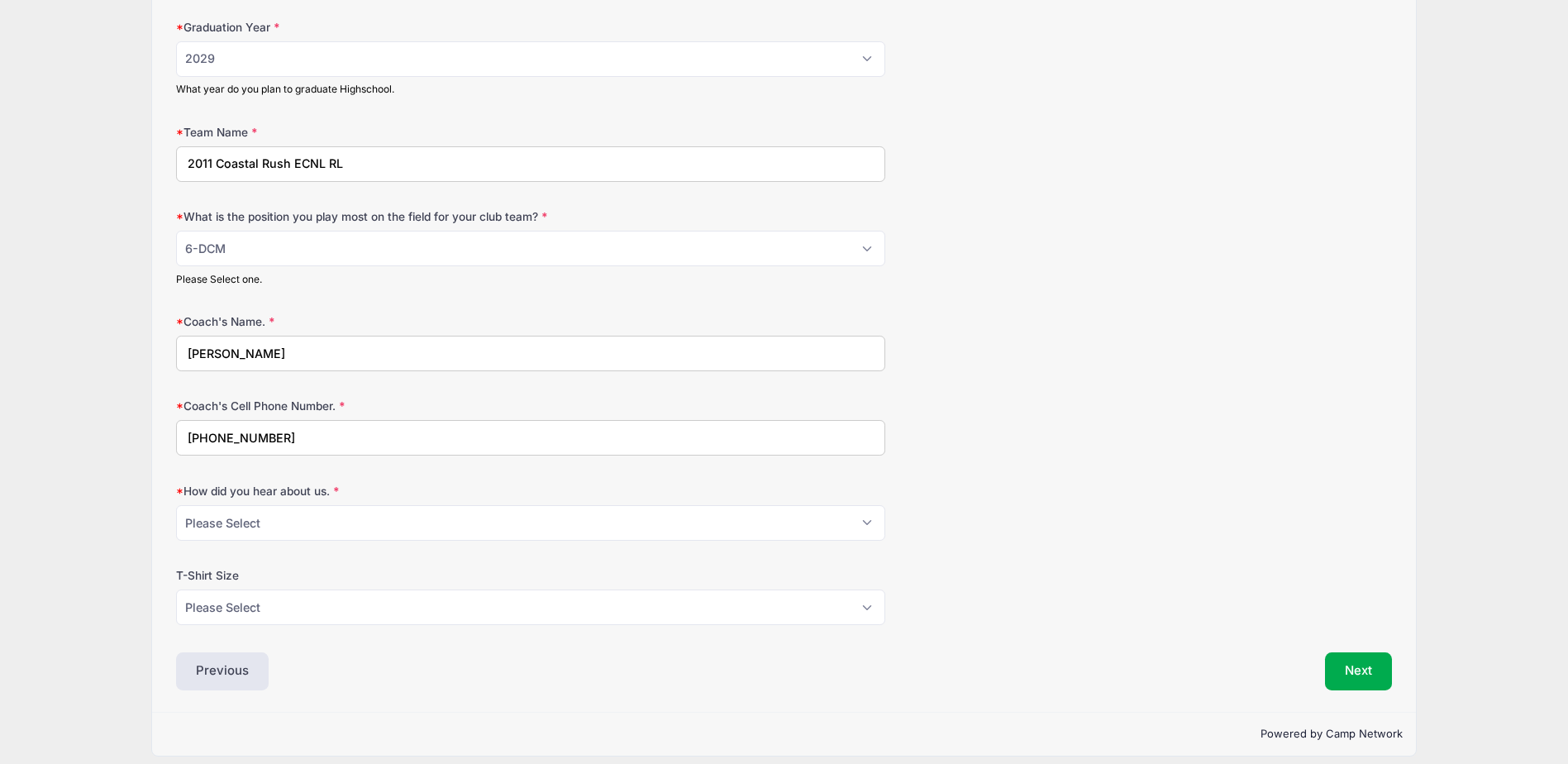
scroll to position [957, 0]
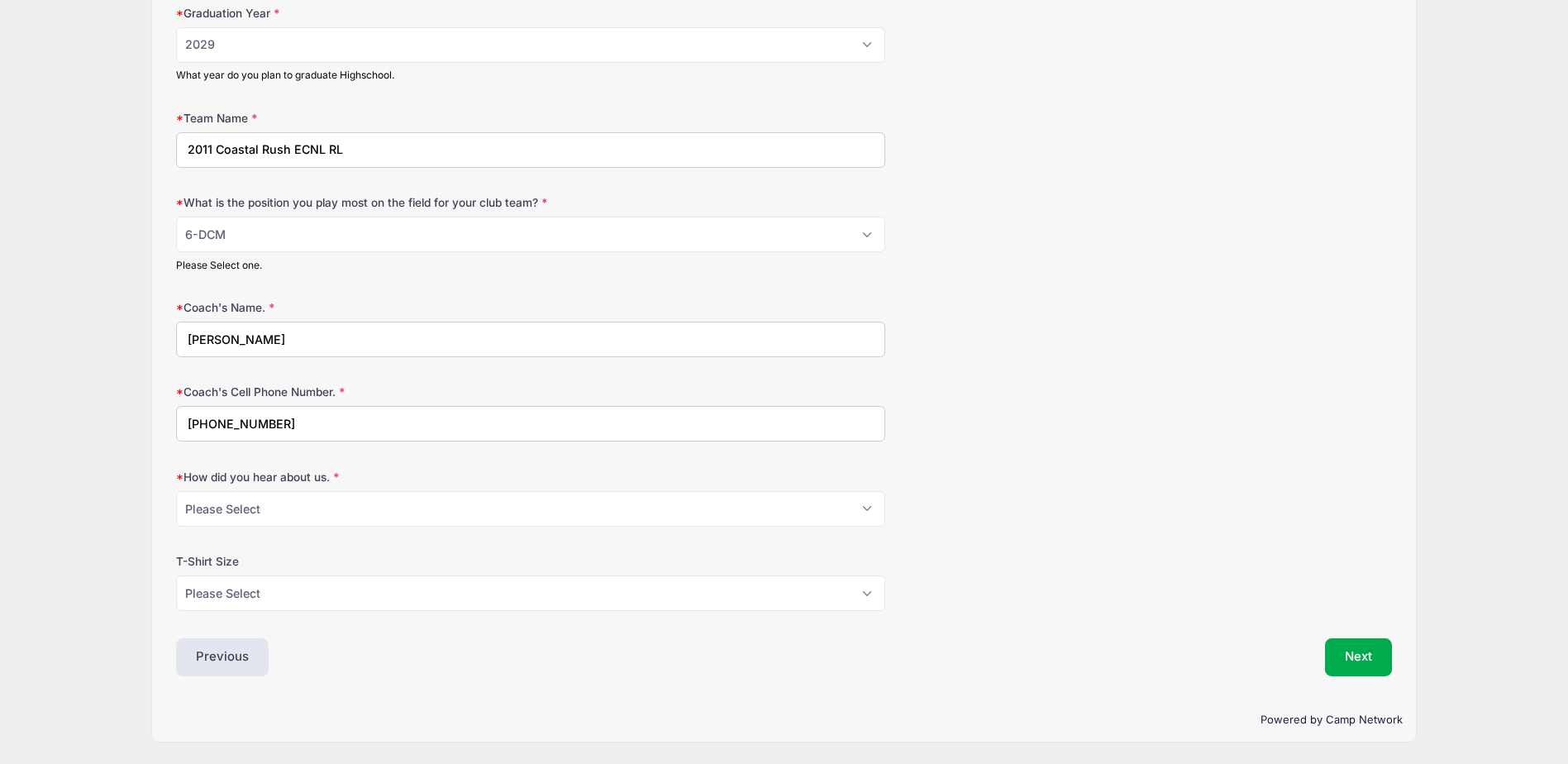
type input "[PERSON_NAME]"
click at [333, 424] on input "[PHONE_NUMBER]" at bounding box center [530, 423] width 709 height 36
type input "+"
type input "[PHONE_NUMBER]"
click at [868, 511] on select "Please Select Email Website Friend Coach Facebook Top Drawer Soccer Instagram O…" at bounding box center [530, 509] width 709 height 36
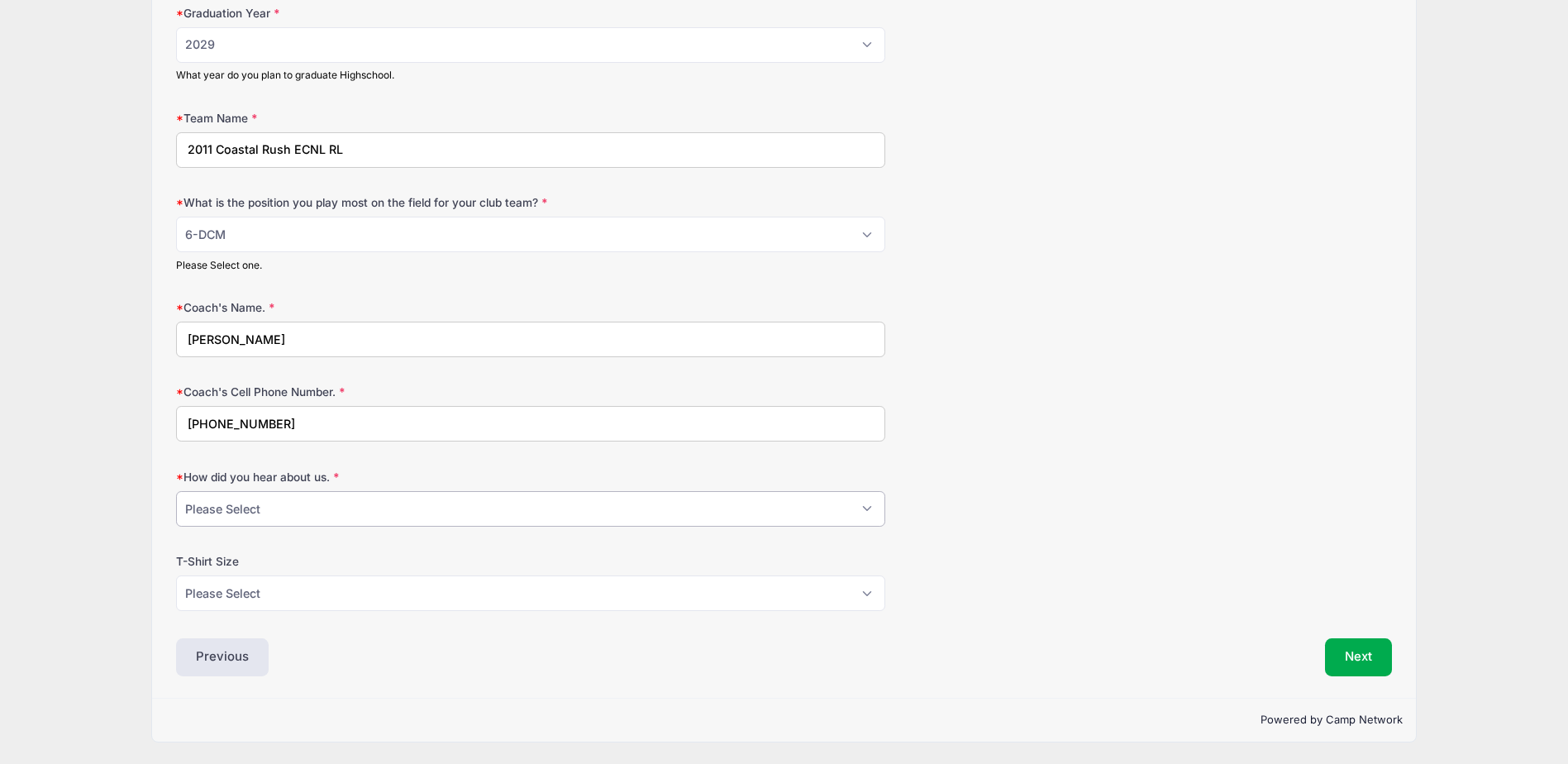
select select "Friend"
click at [176, 491] on select "Please Select Email Website Friend Coach Facebook Top Drawer Soccer Instagram O…" at bounding box center [530, 509] width 709 height 36
click at [867, 594] on select "Please Select YL AS AM AL AXL" at bounding box center [530, 593] width 709 height 36
select select "AS"
click at [176, 575] on select "Please Select YL AS AM AL AXL" at bounding box center [530, 593] width 709 height 36
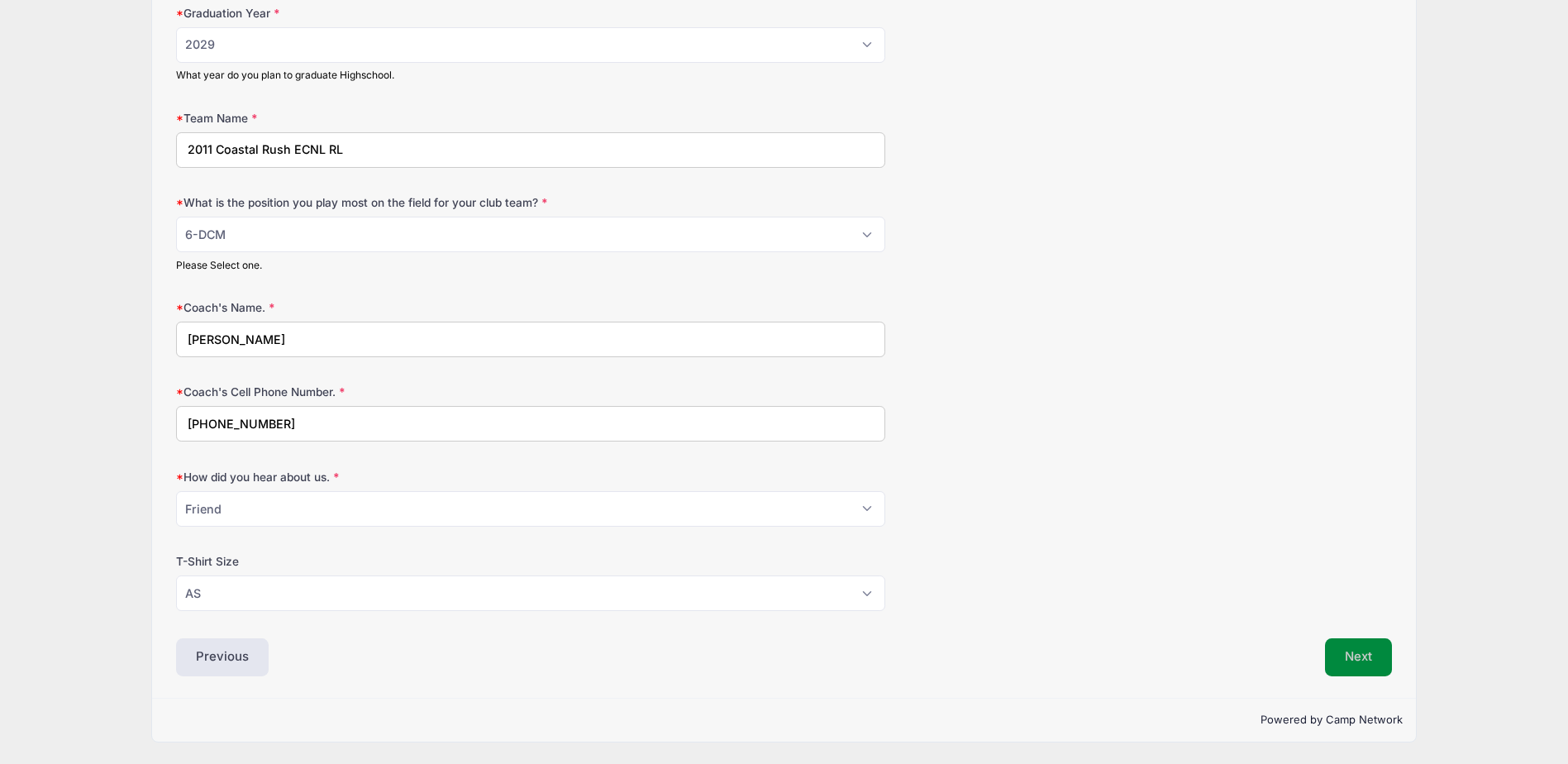
click at [1360, 658] on button "Next" at bounding box center [1358, 656] width 67 height 38
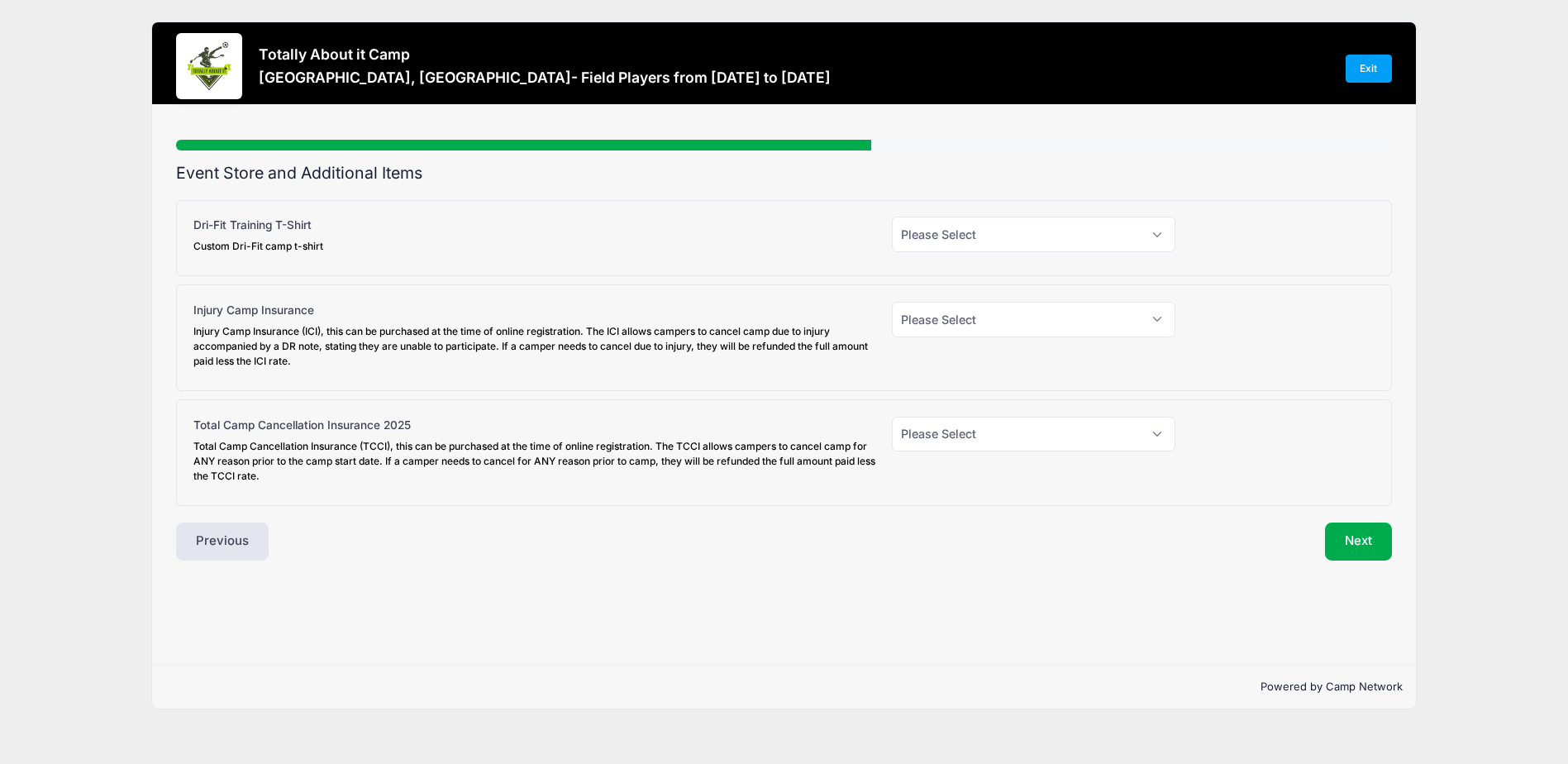
scroll to position [0, 0]
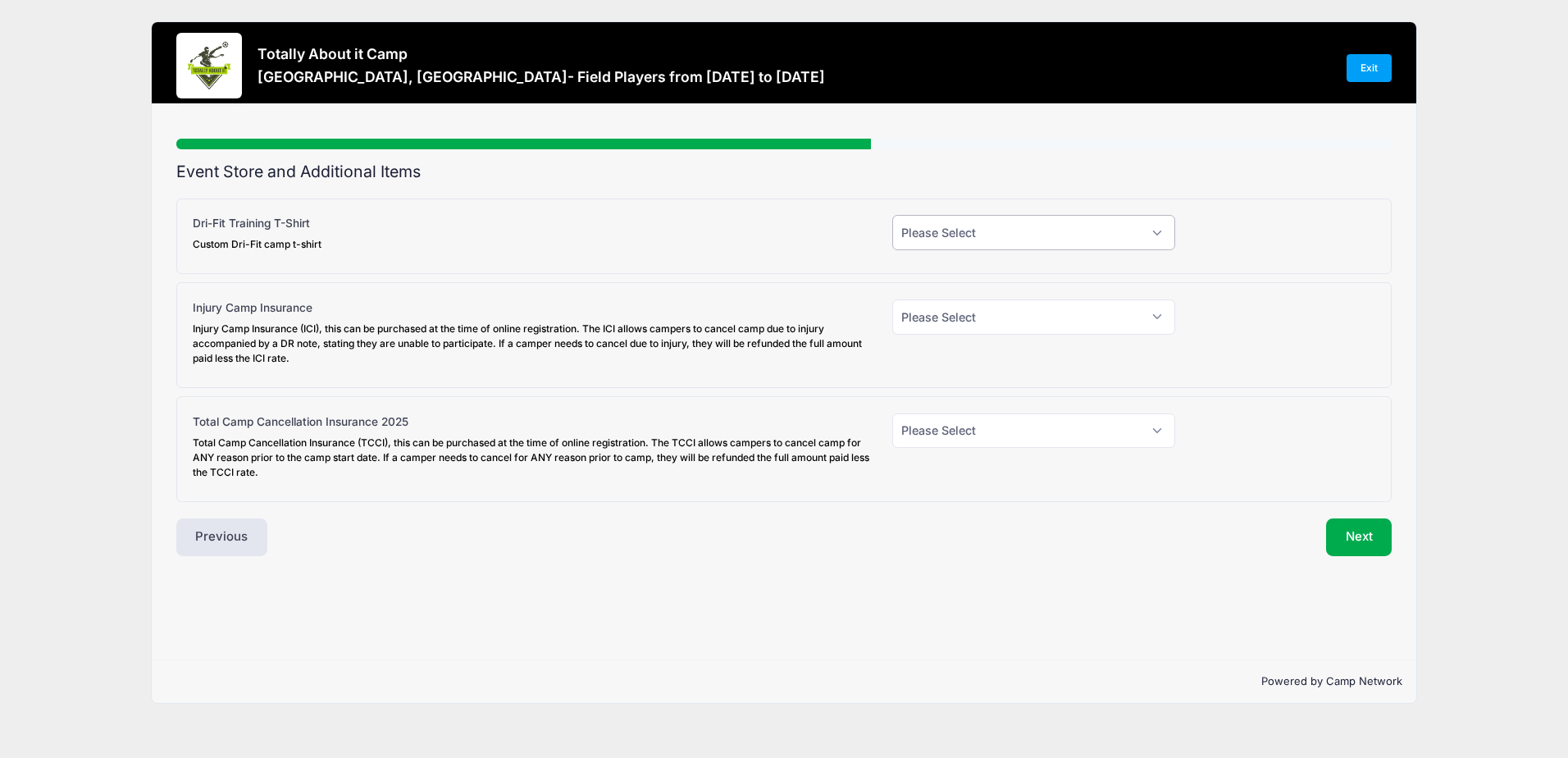
click at [1156, 237] on select "Please Select Yes (+$30.00) No" at bounding box center [1035, 232] width 284 height 36
select select "0"
click at [893, 215] on select "Please Select Yes (+$30.00) No" at bounding box center [1035, 232] width 284 height 36
click at [1155, 316] on select "Please Select Yes (+$45.00) No" at bounding box center [1035, 316] width 284 height 36
select select "0"
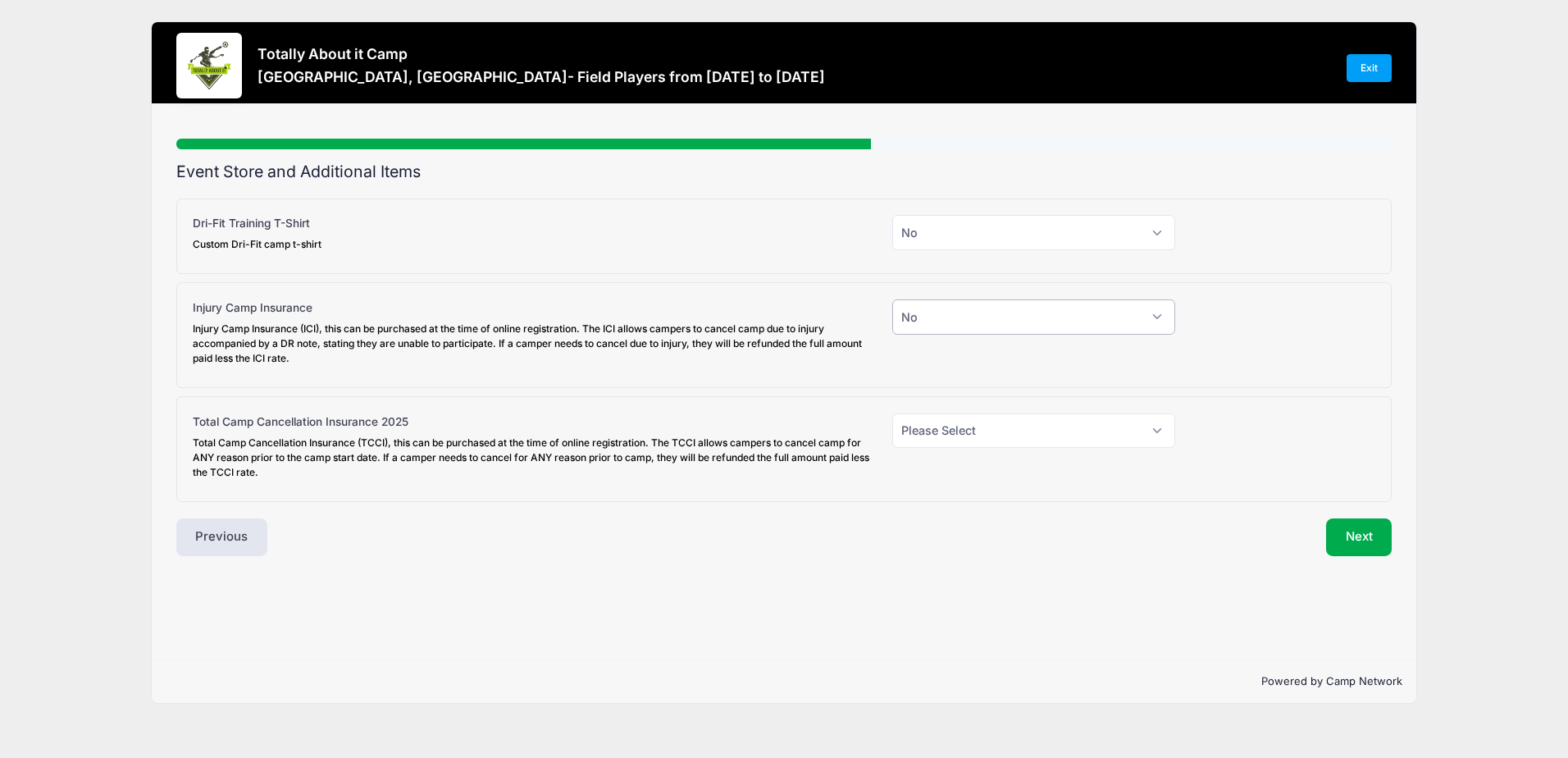
click at [893, 299] on select "Please Select Yes (+$45.00) No" at bounding box center [1035, 316] width 284 height 36
click at [1164, 431] on select "Please Select Yes (+$95.00) No" at bounding box center [1035, 431] width 284 height 36
select select "0"
click at [893, 413] on select "Please Select Yes (+$95.00) No" at bounding box center [1035, 431] width 284 height 36
click at [1348, 536] on button "Next" at bounding box center [1359, 537] width 67 height 37
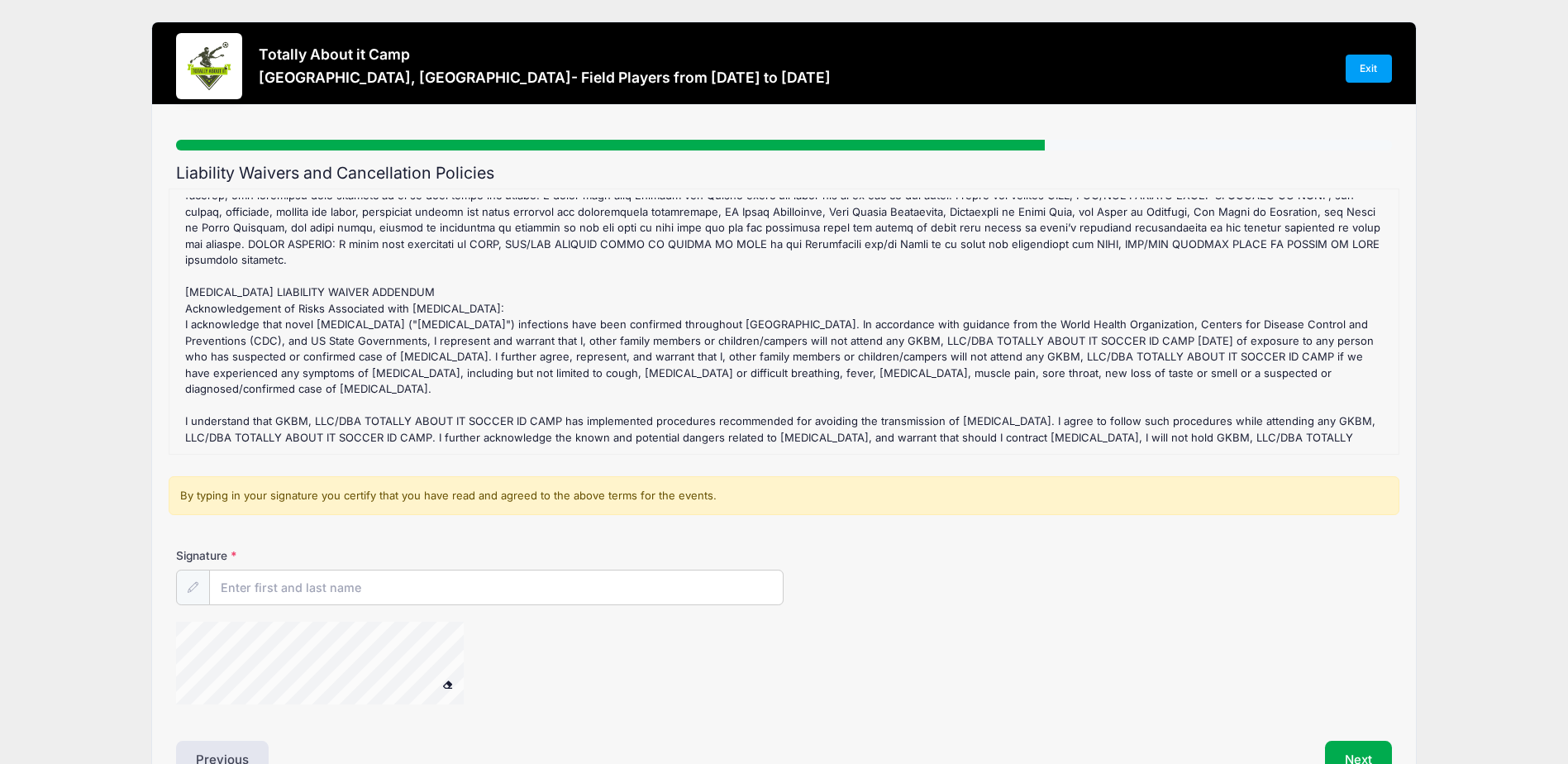
scroll to position [102, 0]
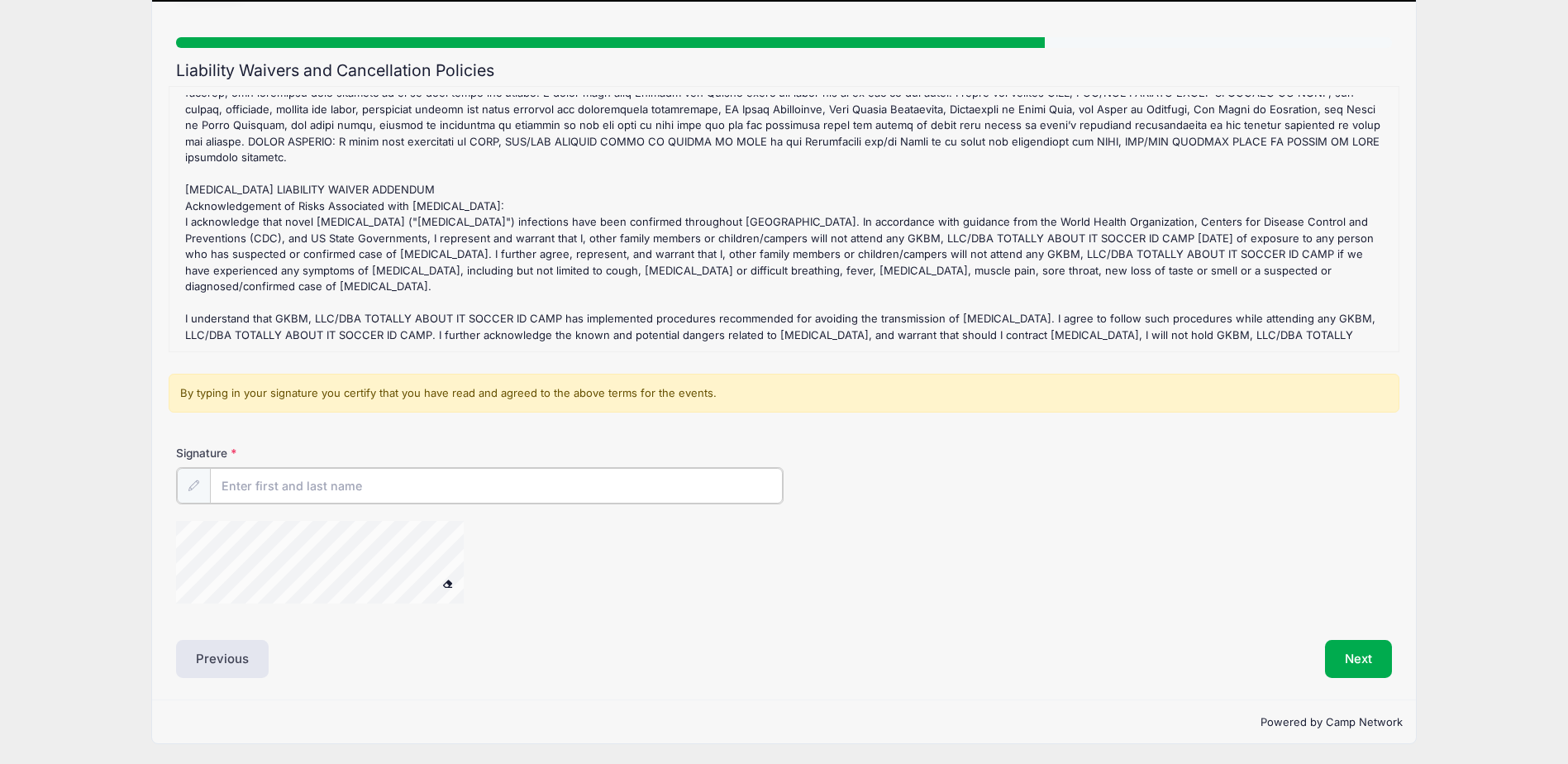
click at [355, 487] on input "Signature" at bounding box center [496, 486] width 572 height 36
type input "[PERSON_NAME]"
click at [1352, 662] on button "Next" at bounding box center [1358, 656] width 67 height 38
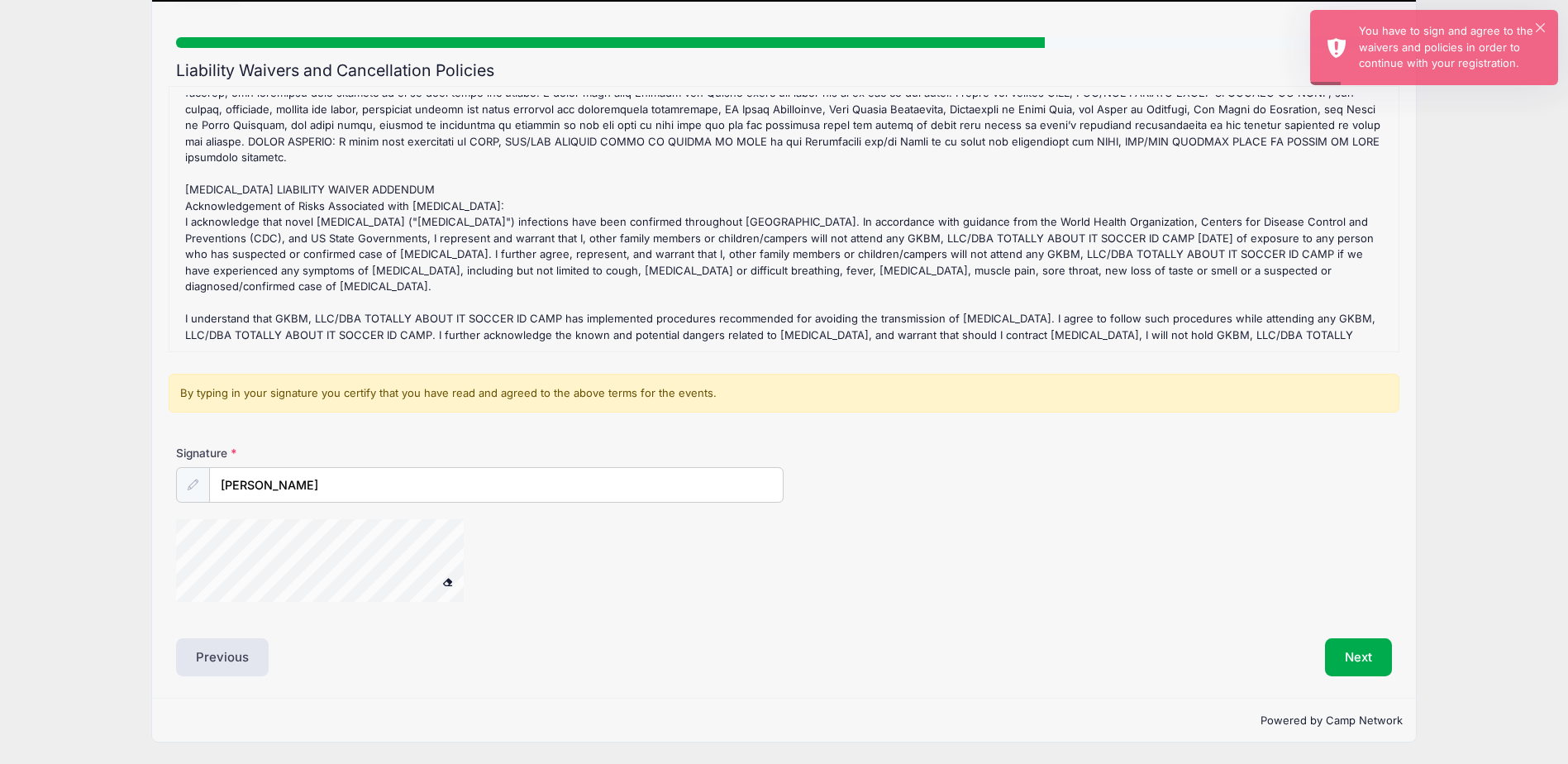
click at [970, 245] on div "[GEOGRAPHIC_DATA], [GEOGRAPHIC_DATA]- Field Players Refund Policy : GKBM, LLC/ …" at bounding box center [784, 218] width 1213 height 248
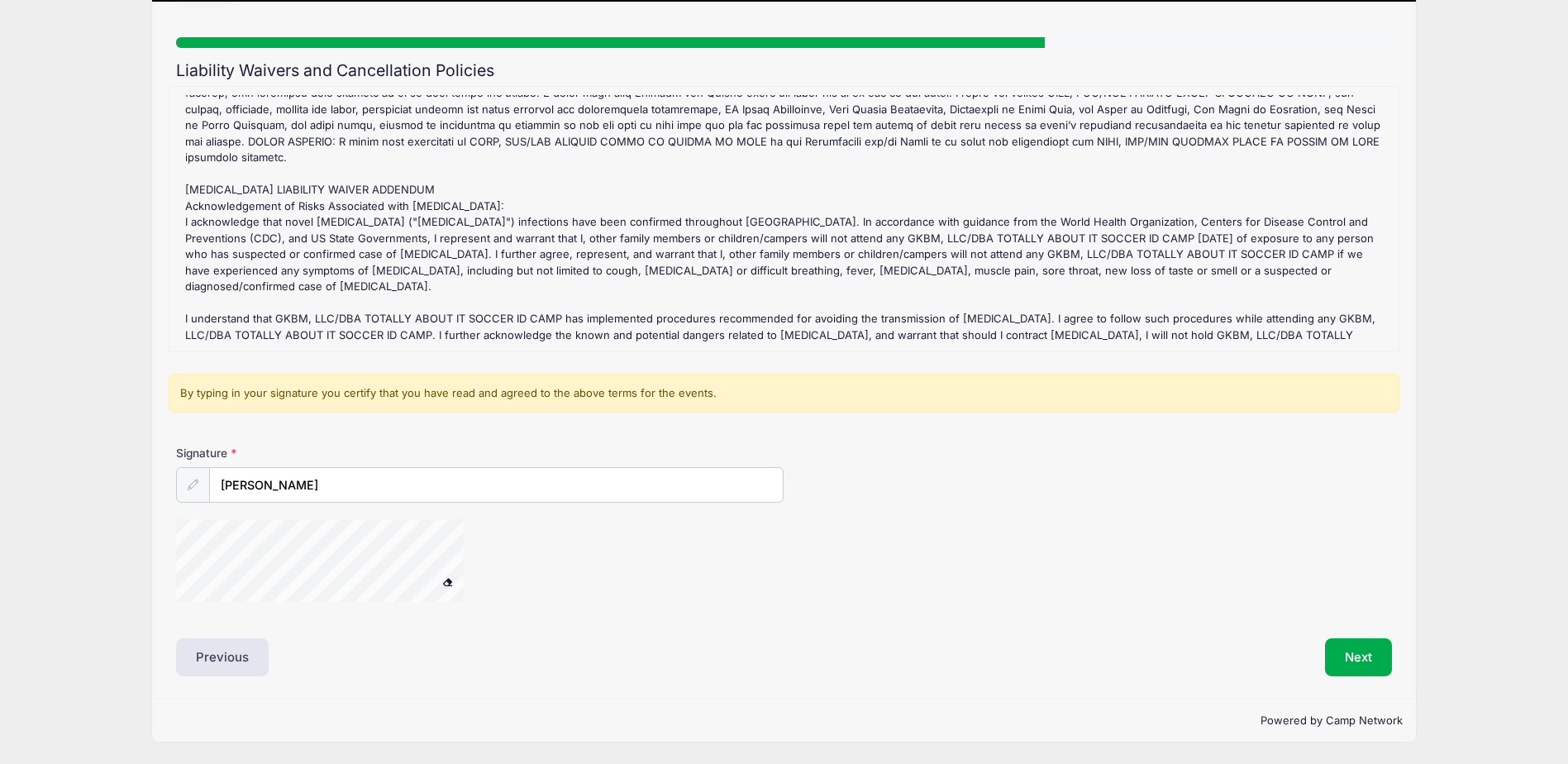
click at [784, 288] on div "[GEOGRAPHIC_DATA], [GEOGRAPHIC_DATA]- Field Players Refund Policy : GKBM, LLC/ …" at bounding box center [784, 218] width 1213 height 248
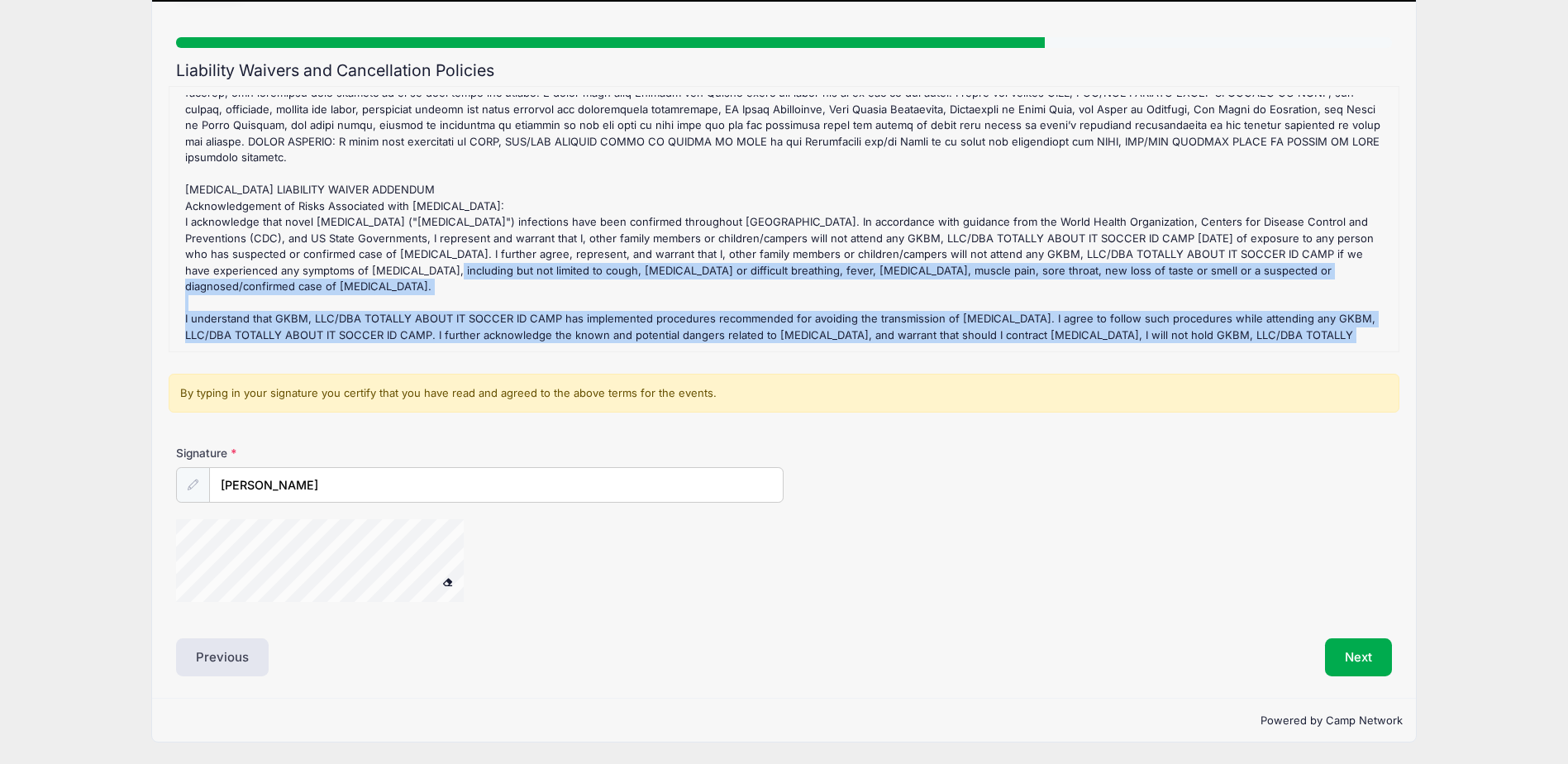
drag, startPoint x: 345, startPoint y: 312, endPoint x: 401, endPoint y: 228, distance: 101.0
click at [401, 228] on div "[GEOGRAPHIC_DATA], [GEOGRAPHIC_DATA]- Field Players Refund Policy : GKBM, LLC/ …" at bounding box center [784, 218] width 1213 height 248
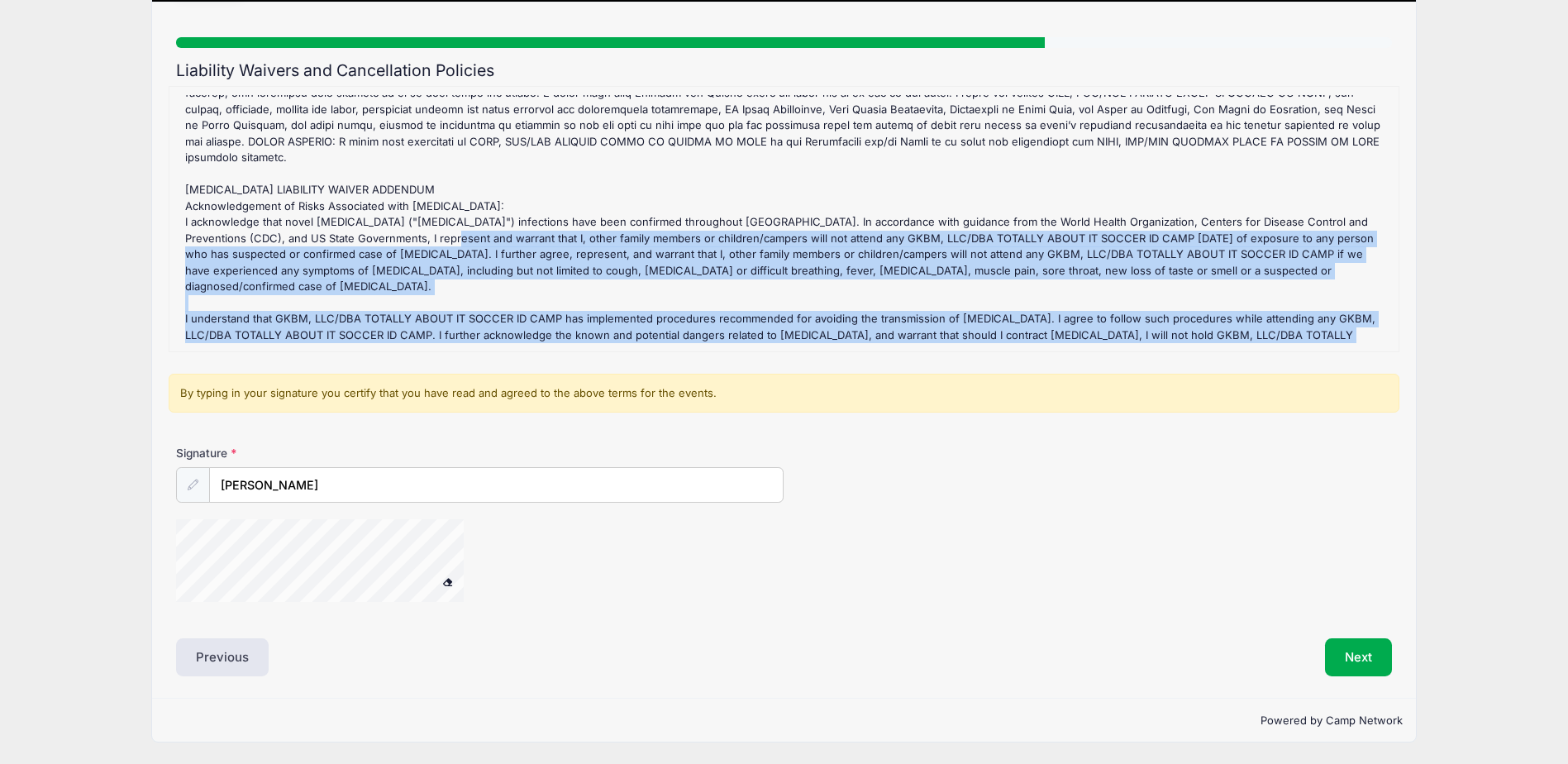
drag, startPoint x: 401, startPoint y: 228, endPoint x: 503, endPoint y: 246, distance: 103.6
click at [503, 246] on div "[GEOGRAPHIC_DATA], [GEOGRAPHIC_DATA]- Field Players Refund Policy : GKBM, LLC/ …" at bounding box center [784, 218] width 1213 height 248
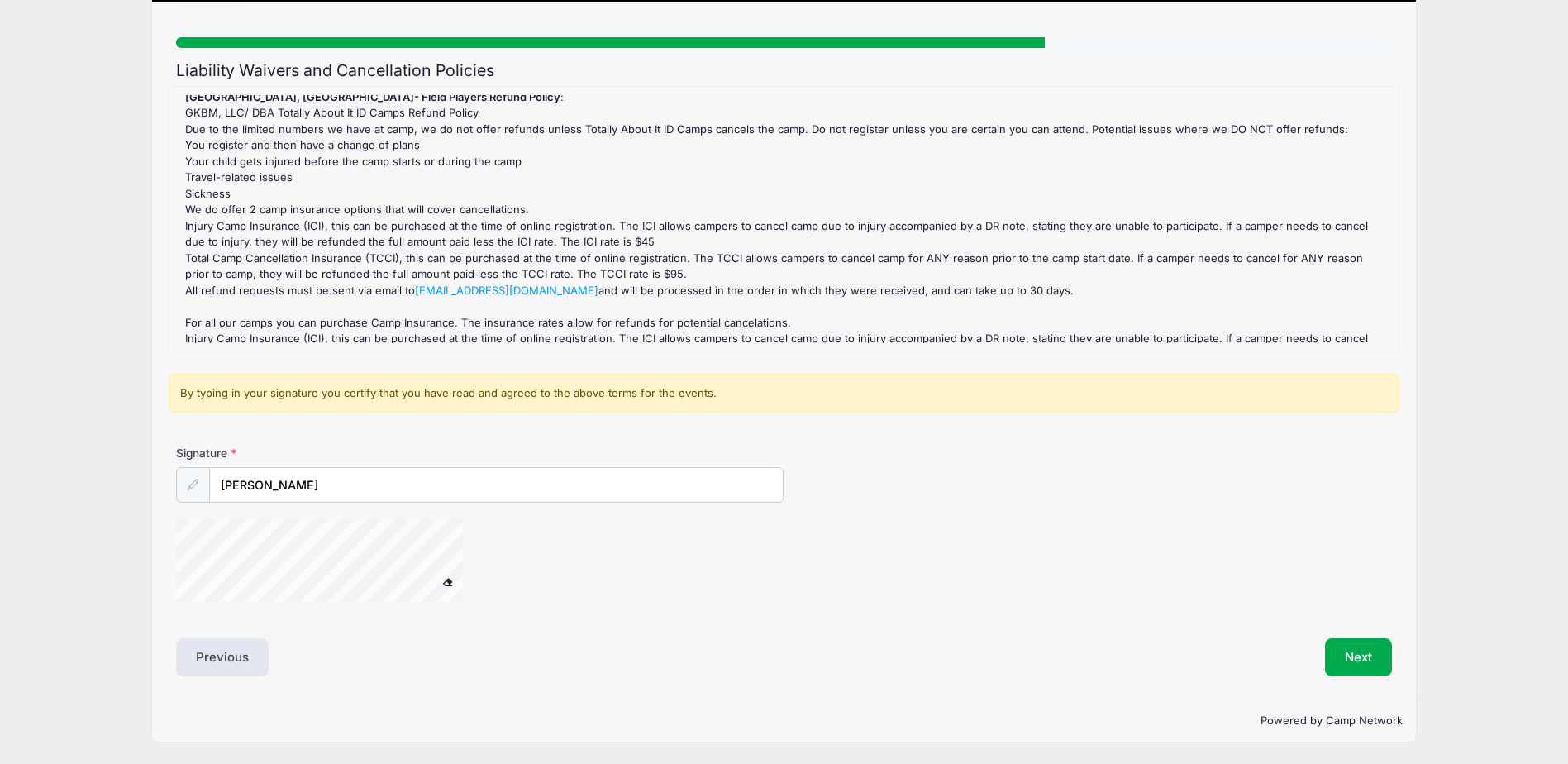
scroll to position [0, 0]
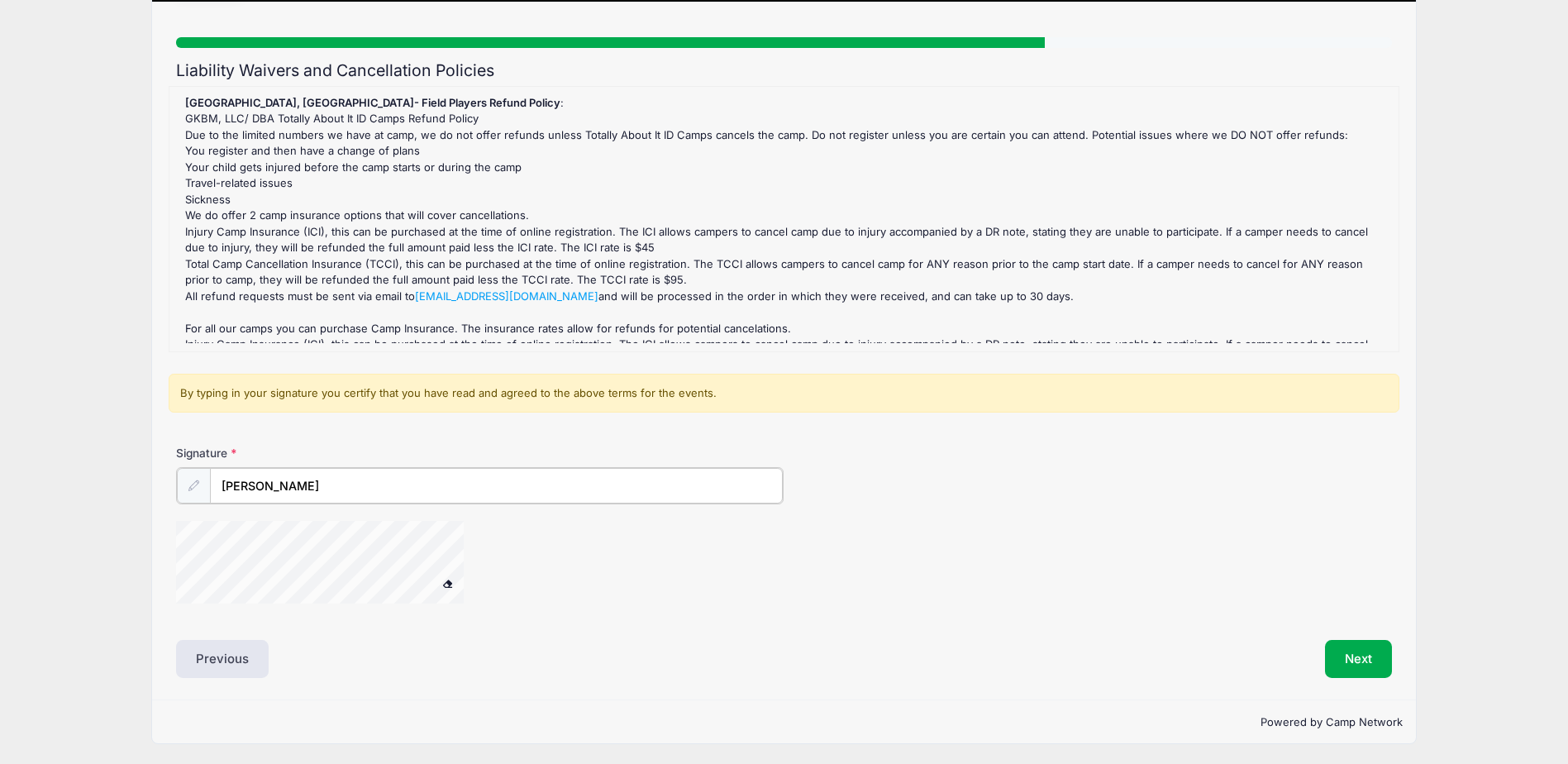
click at [301, 500] on input "[PERSON_NAME]" at bounding box center [496, 486] width 572 height 36
click at [434, 581] on div at bounding box center [341, 564] width 331 height 88
click at [1372, 672] on button "Next" at bounding box center [1358, 656] width 67 height 38
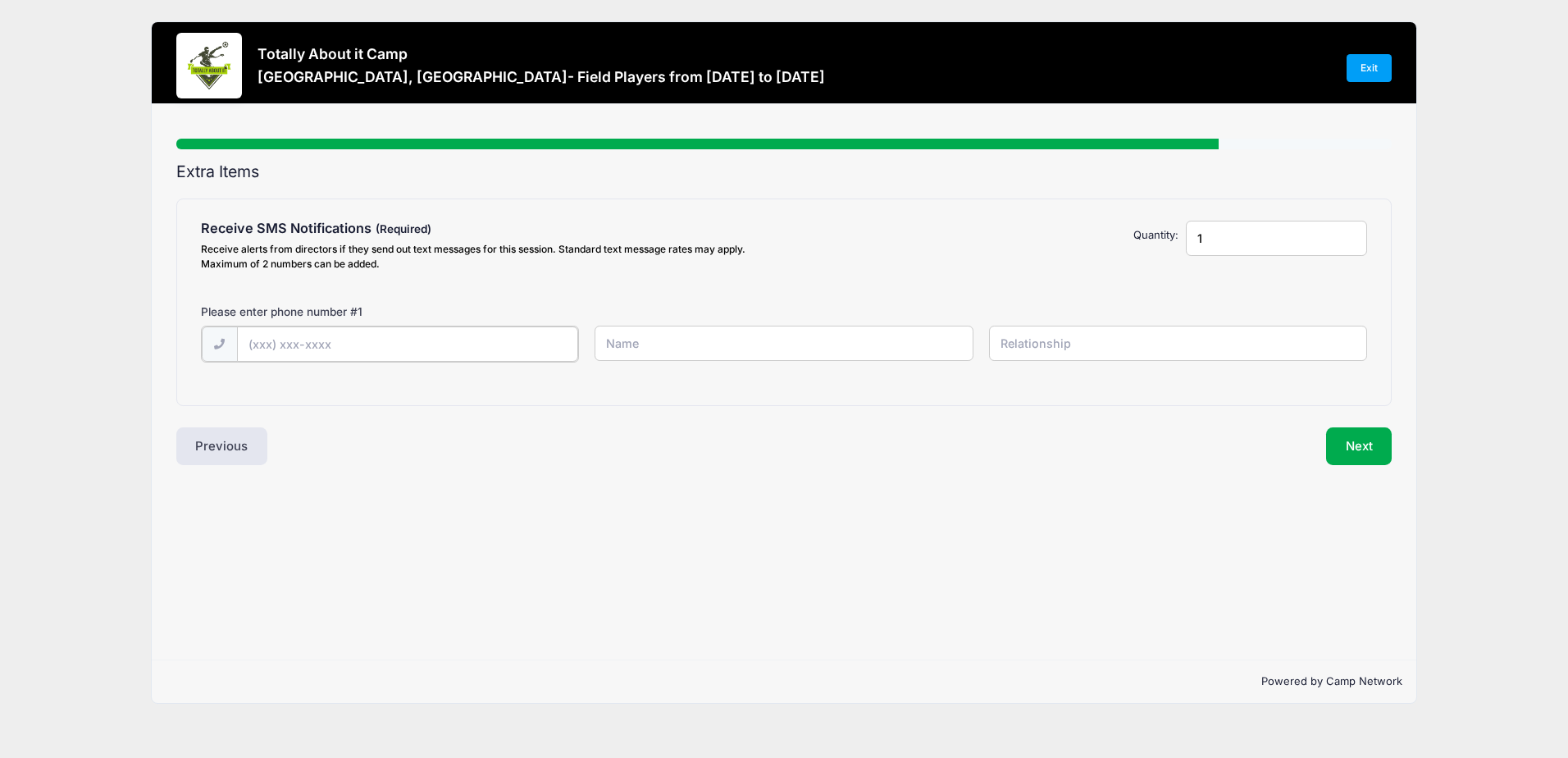
click at [477, 354] on input "text" at bounding box center [407, 344] width 341 height 36
type input "[PHONE_NUMBER]"
click at [671, 346] on input "text" at bounding box center [783, 343] width 378 height 36
type input "[PERSON_NAME]"
type input "Father"
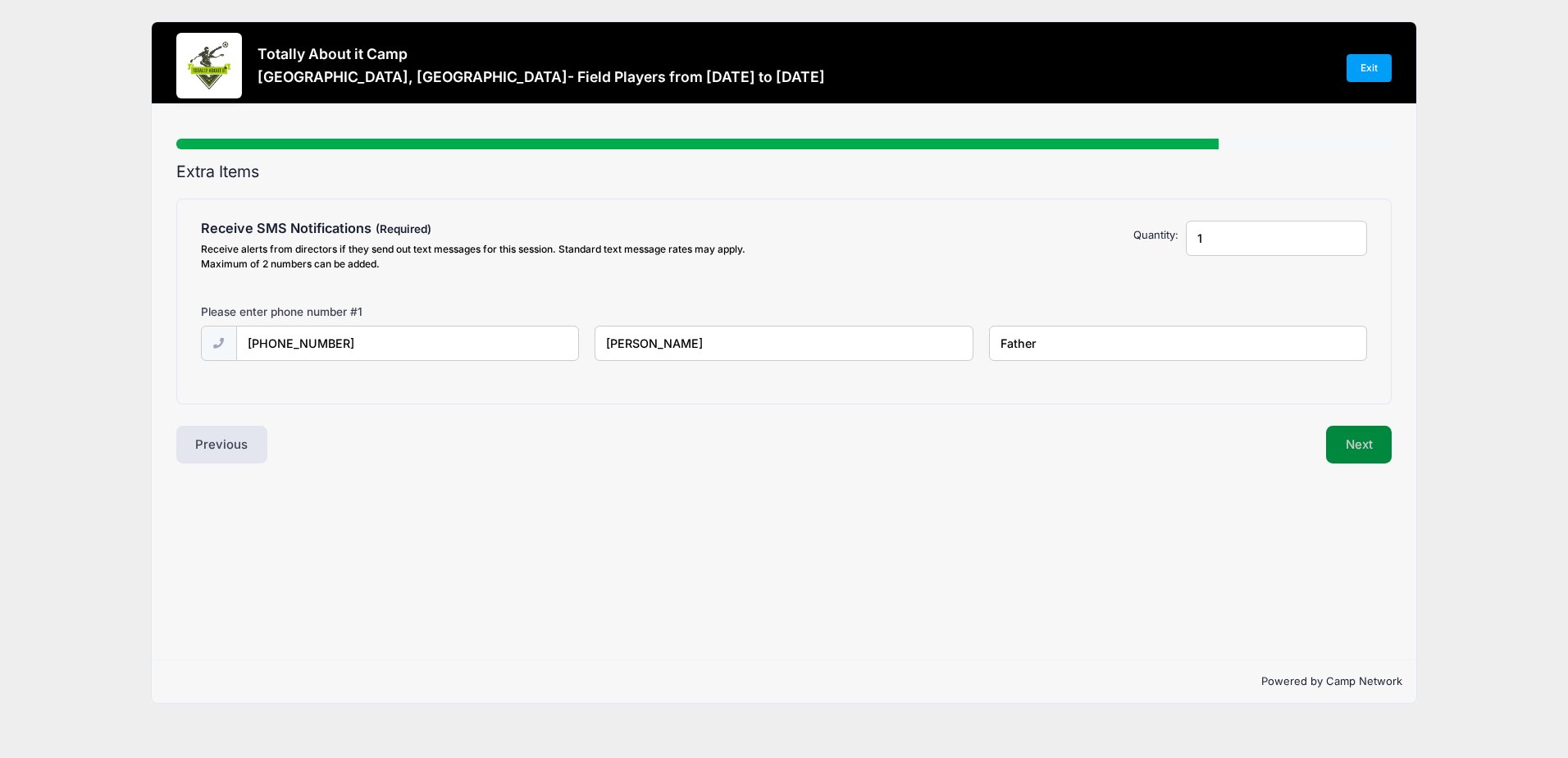
click at [1353, 438] on button "Next" at bounding box center [1359, 443] width 67 height 37
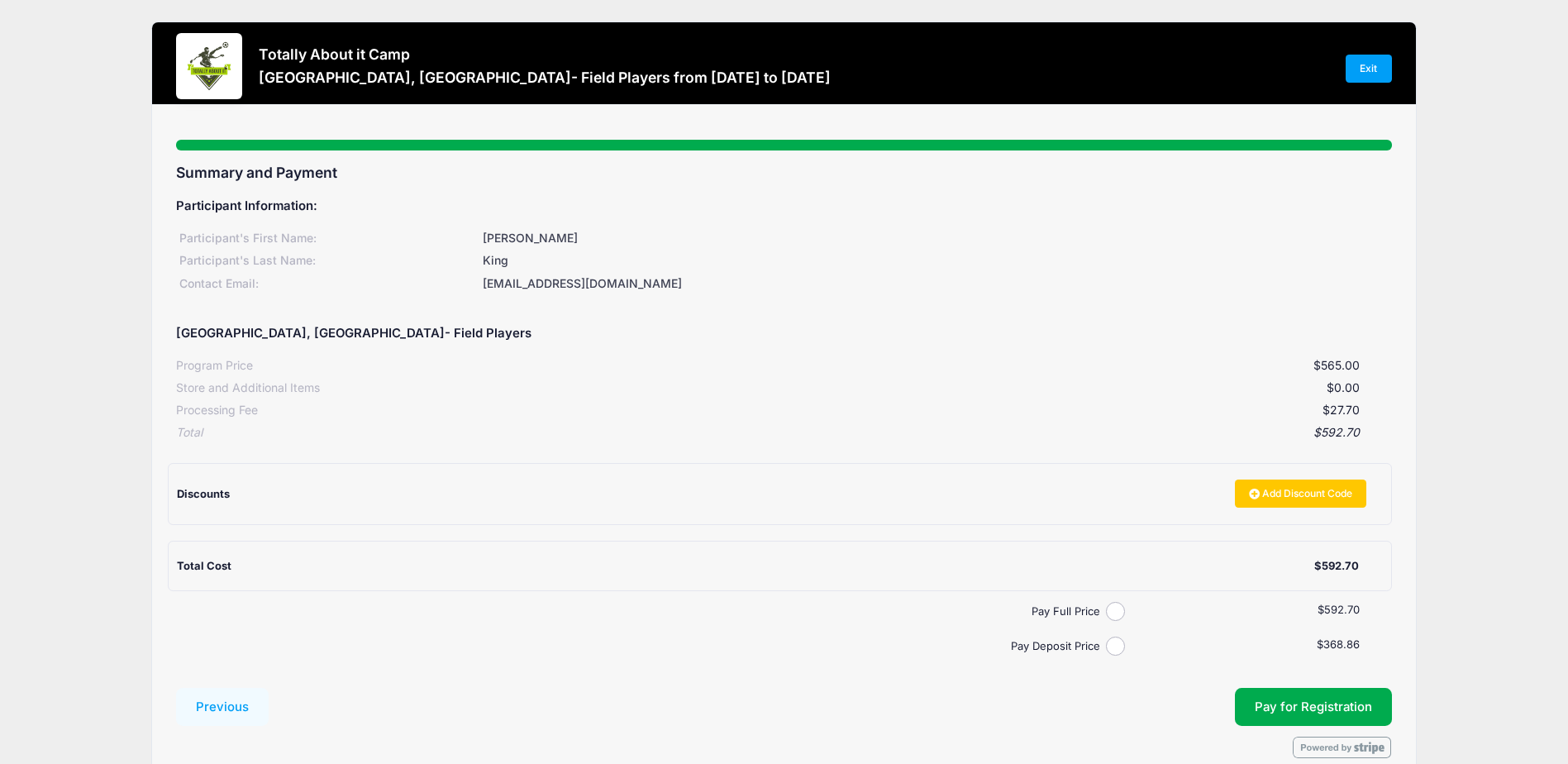
scroll to position [82, 0]
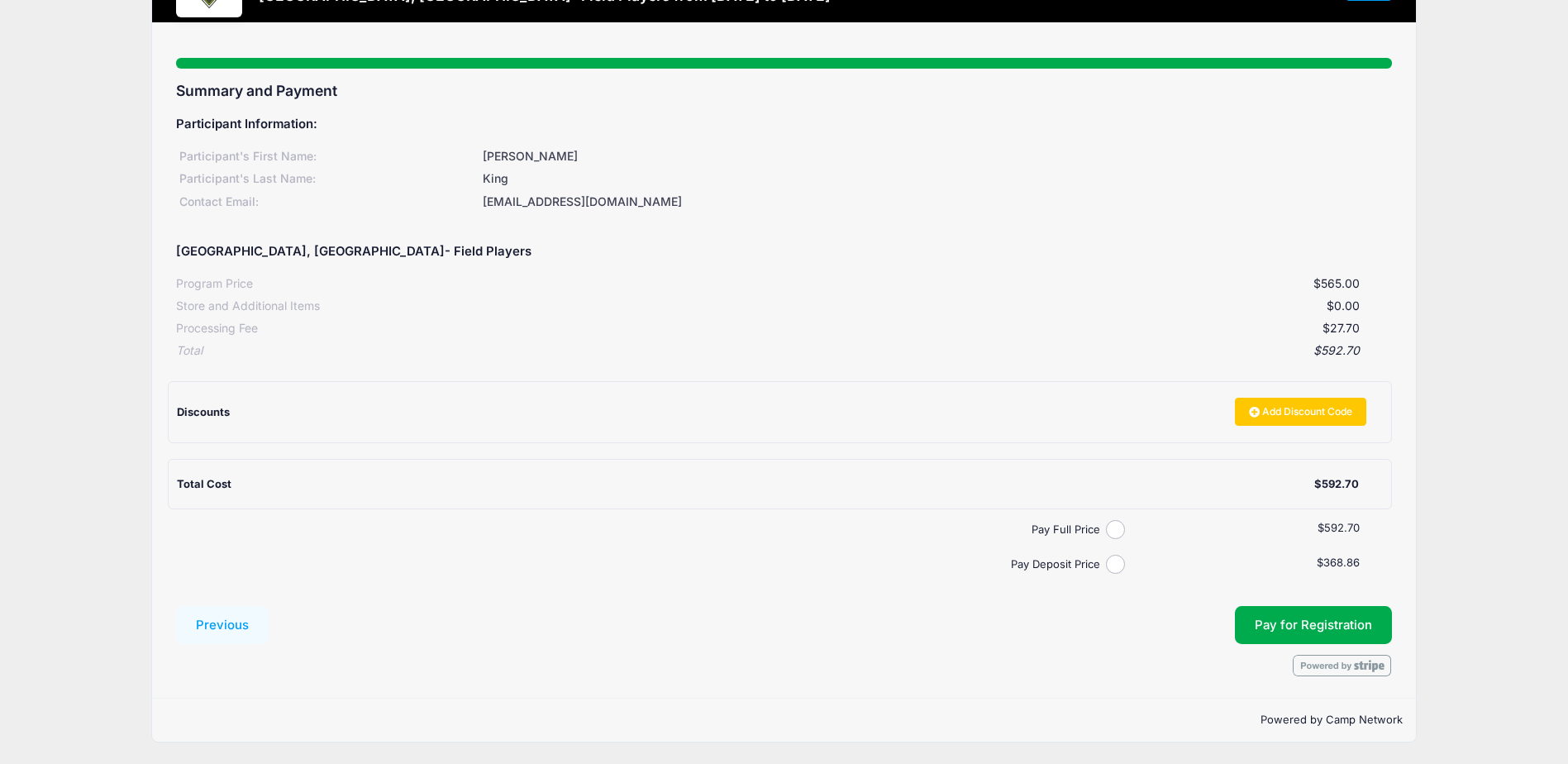
click at [749, 386] on div "Discounts Add Discount Code" at bounding box center [780, 411] width 1206 height 60
